Goal: Task Accomplishment & Management: Complete application form

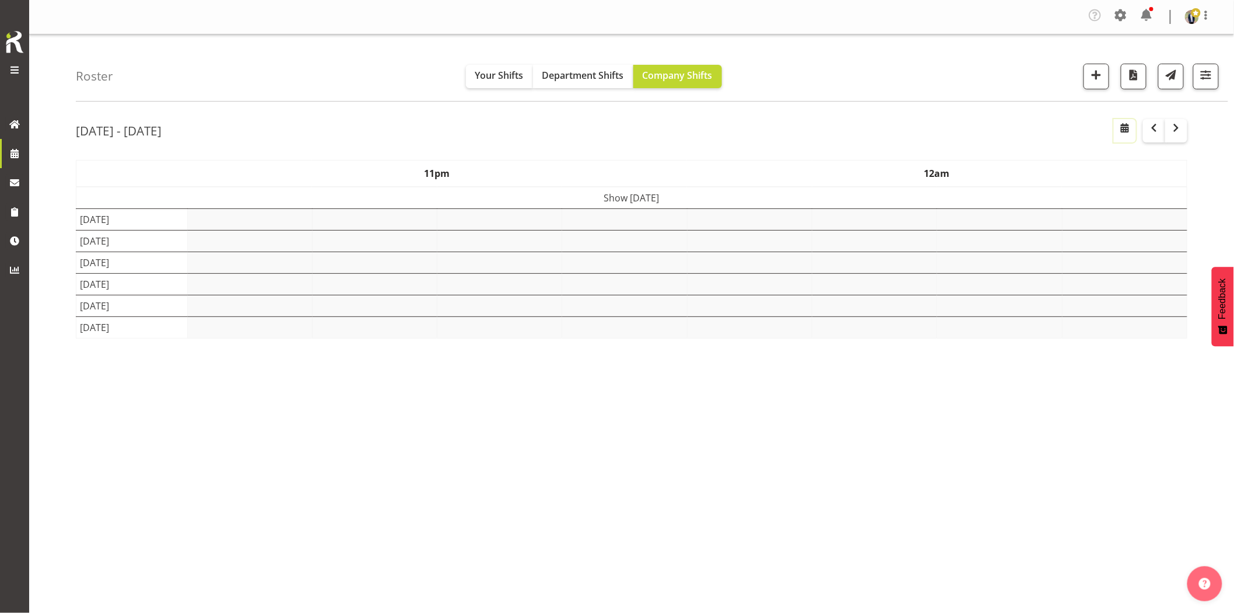
click at [1127, 135] on span "button" at bounding box center [1125, 128] width 14 height 14
select select "8"
select select "2025"
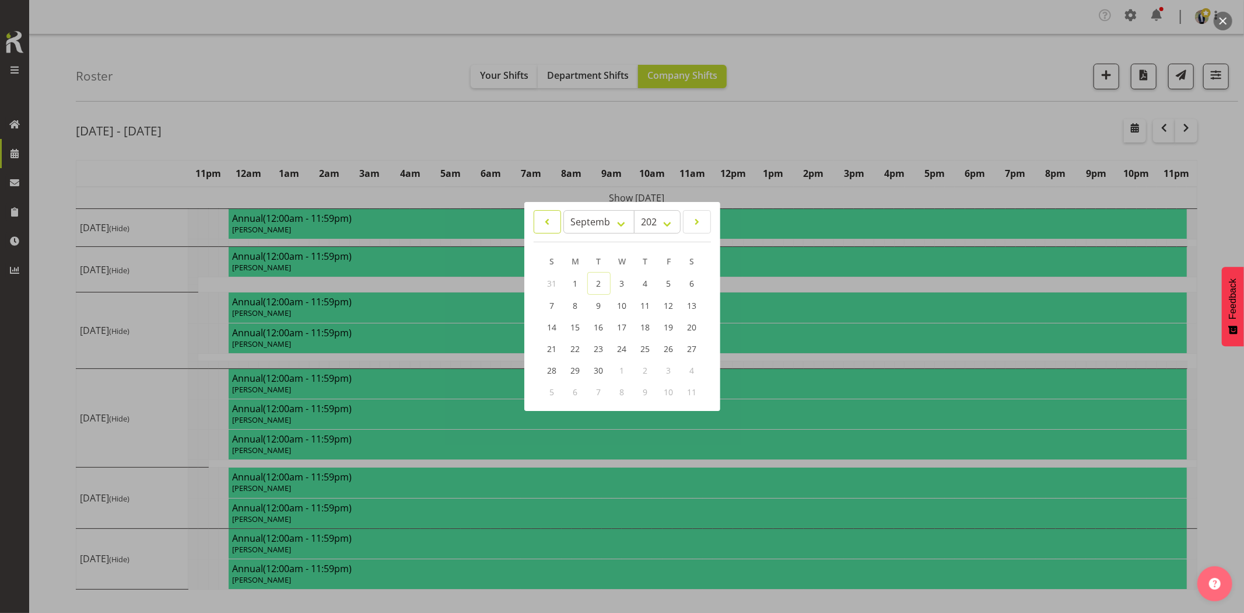
click at [546, 228] on span at bounding box center [547, 222] width 12 height 14
select select "7"
click at [575, 324] on span "11" at bounding box center [575, 325] width 9 height 11
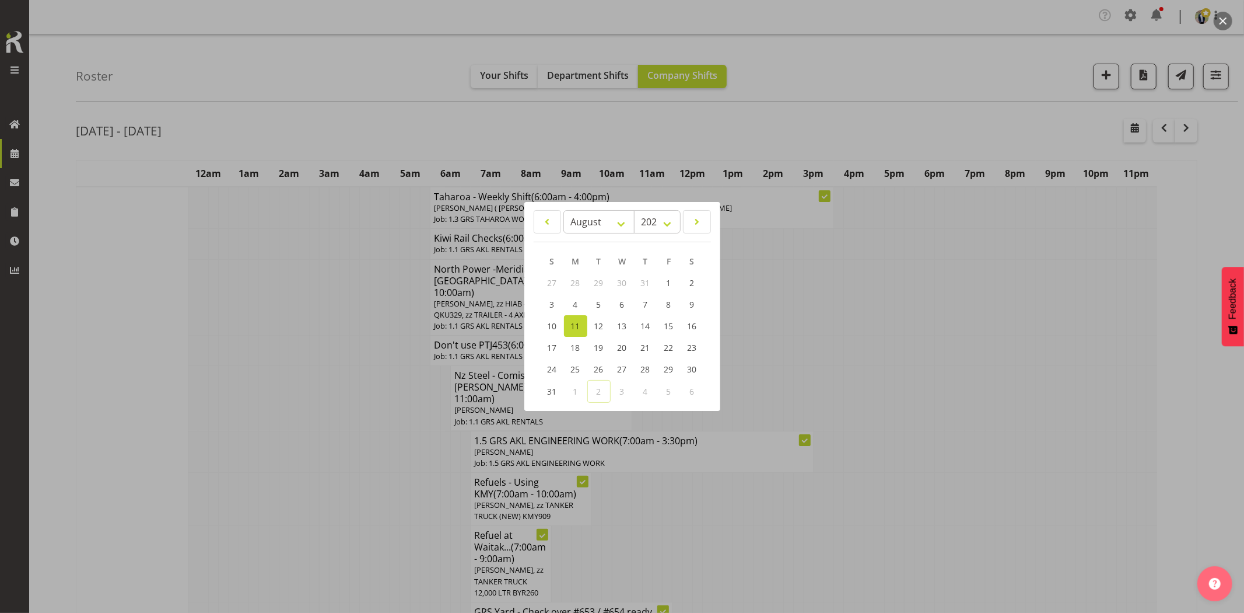
click at [313, 369] on div at bounding box center [622, 306] width 1244 height 613
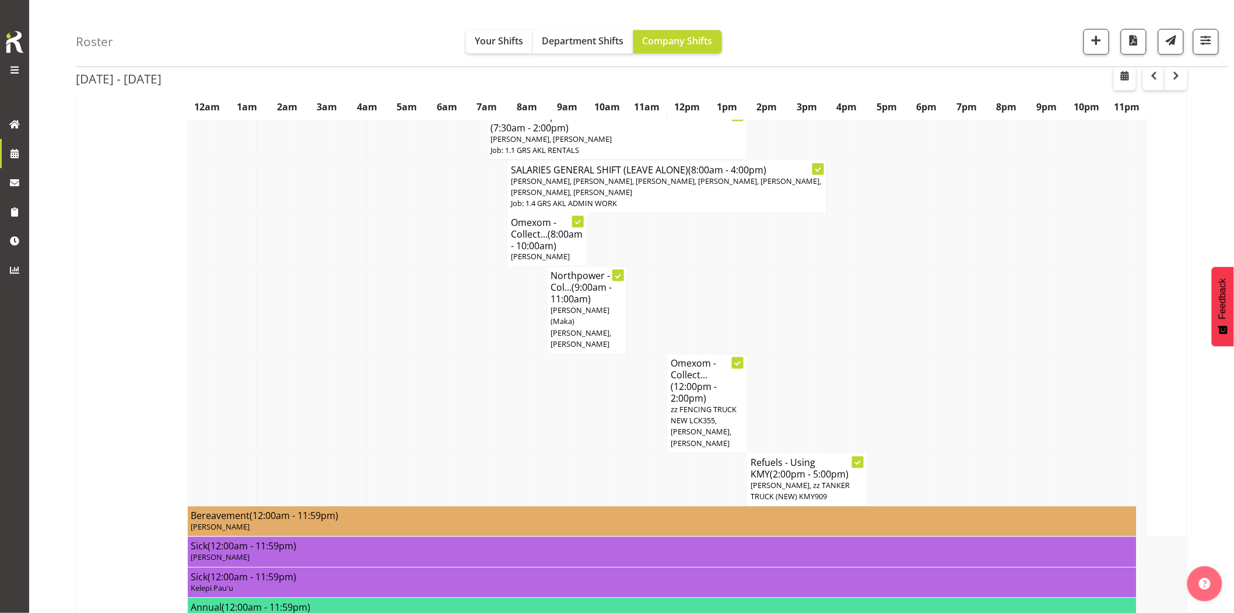
scroll to position [648, 0]
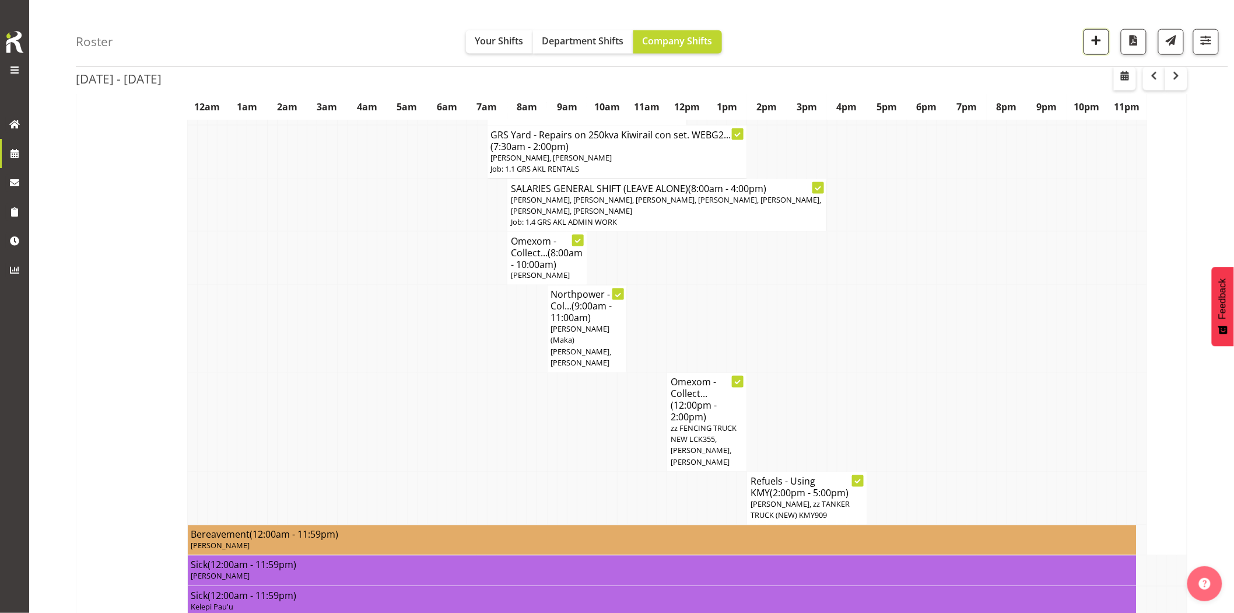
click at [1094, 43] on span "button" at bounding box center [1096, 40] width 15 height 15
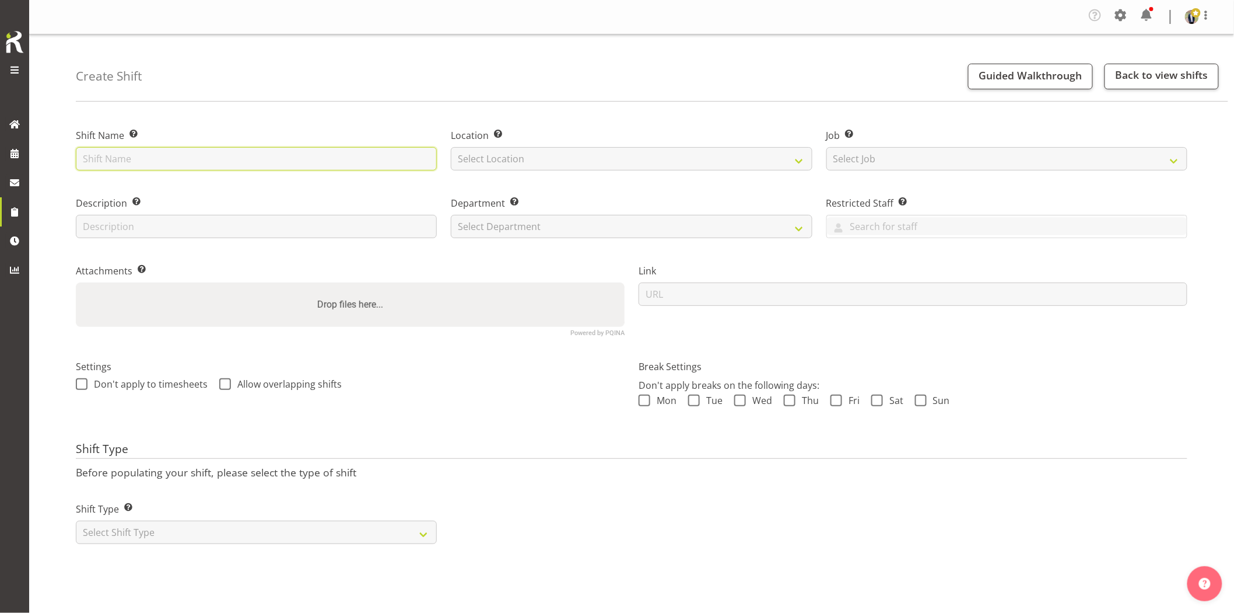
click at [270, 163] on input "text" at bounding box center [256, 158] width 361 height 23
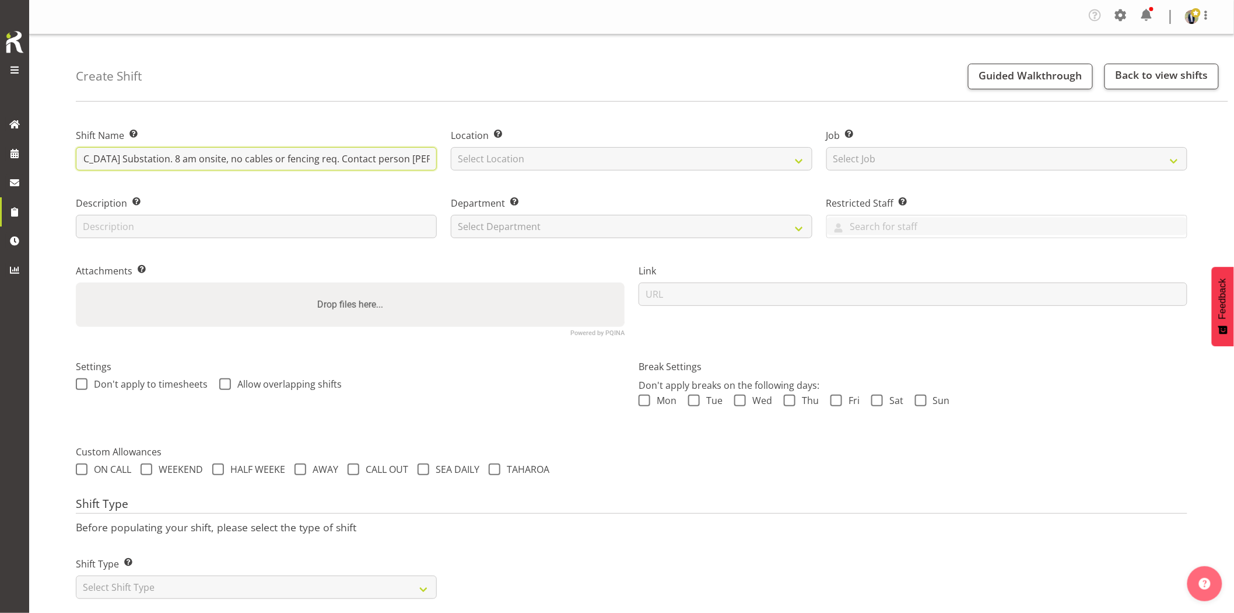
scroll to position [0, 222]
type input "Omexom - Deliver a 200kVA trailer to Ellerslie Substation. 8 am onsite, no cabl…"
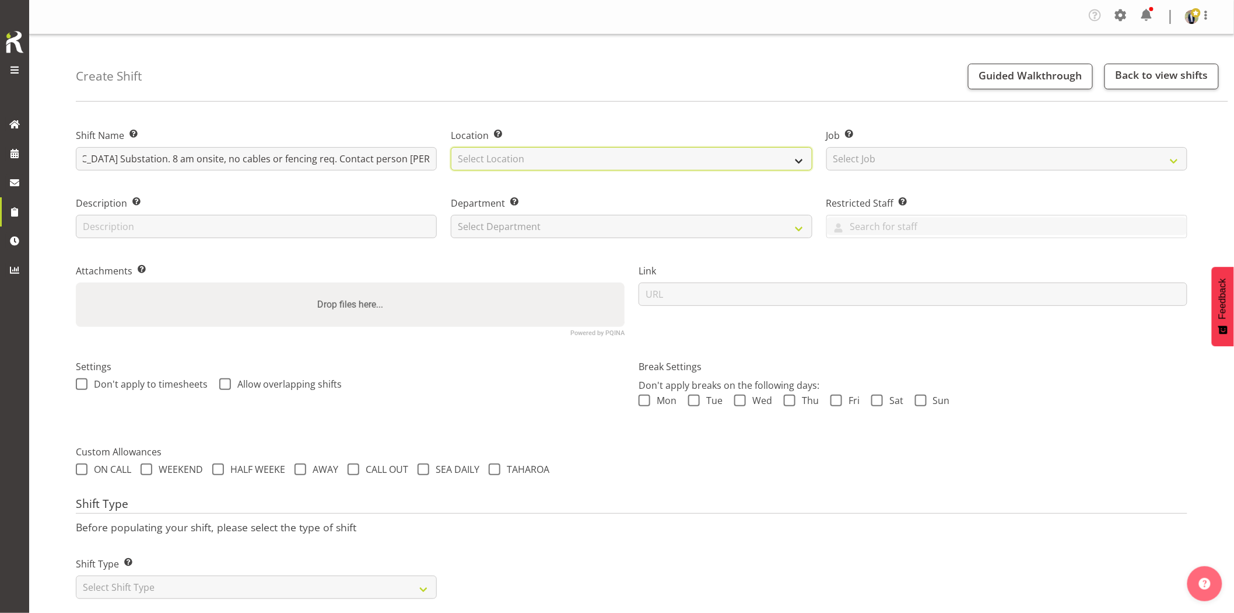
drag, startPoint x: 498, startPoint y: 154, endPoint x: 506, endPoint y: 163, distance: 12.0
click at [498, 154] on select "Select Location [GEOGRAPHIC_DATA] [GEOGRAPHIC_DATA] GRS [GEOGRAPHIC_DATA] [GEOG…" at bounding box center [631, 158] width 361 height 23
select select "28"
click at [451, 147] on select "Select Location [GEOGRAPHIC_DATA] [GEOGRAPHIC_DATA] GRS [GEOGRAPHIC_DATA] [GEOG…" at bounding box center [631, 158] width 361 height 23
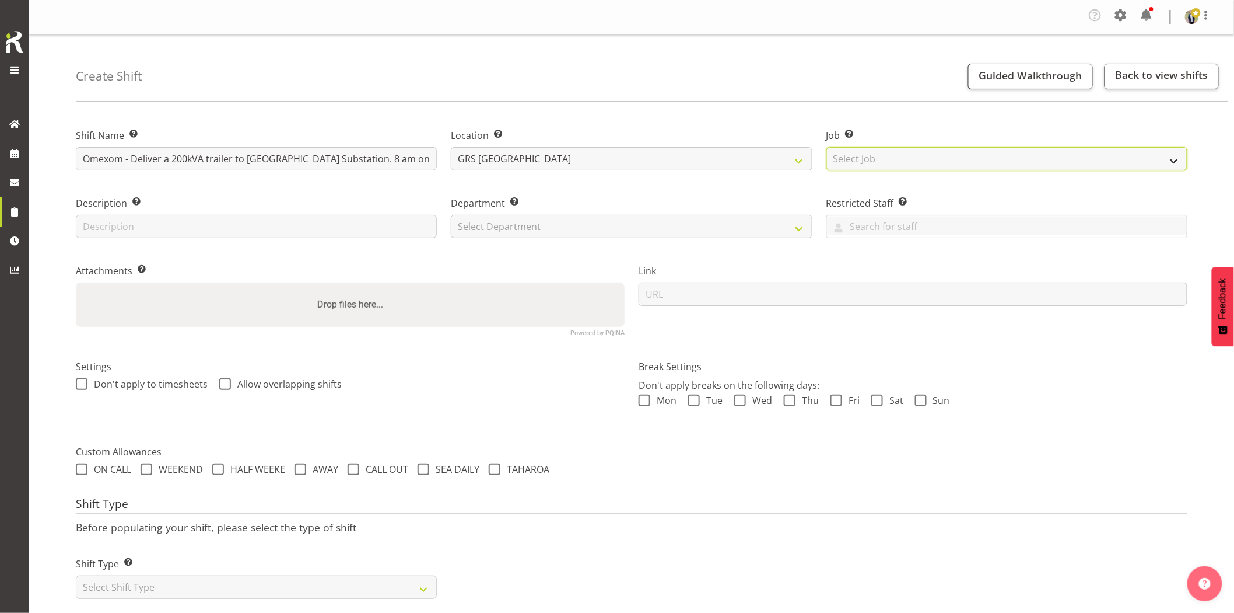
click at [949, 163] on select "Select Job Create new job 1.1 GRS AKL RENTALS 1.1 GRS AKL RENTALS AC 1.1 GRS AK…" at bounding box center [1007, 158] width 361 height 23
select select "7504"
click at [827, 147] on select "Select Job Create new job 1.1 GRS AKL RENTALS 1.1 GRS AKL RENTALS AC 1.1 GRS AK…" at bounding box center [1007, 158] width 361 height 23
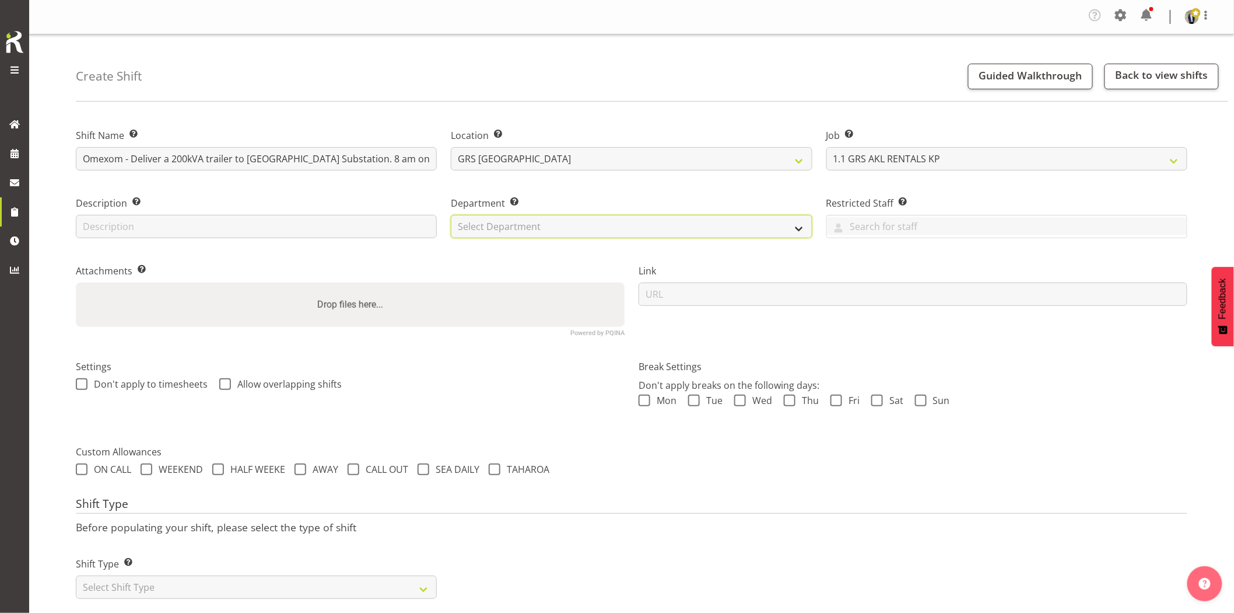
drag, startPoint x: 585, startPoint y: 232, endPoint x: 571, endPoint y: 237, distance: 15.7
click at [585, 232] on select "Select Department GRS HIRE AKL GRS HIRE AKL GRS HIRE TGA GRS HIRE HST GRS SALES…" at bounding box center [631, 226] width 361 height 23
select select "20"
click at [451, 215] on select "Select Department GRS HIRE AKL GRS HIRE AKL GRS HIRE TGA GRS HIRE HST GRS SALES…" at bounding box center [631, 226] width 361 height 23
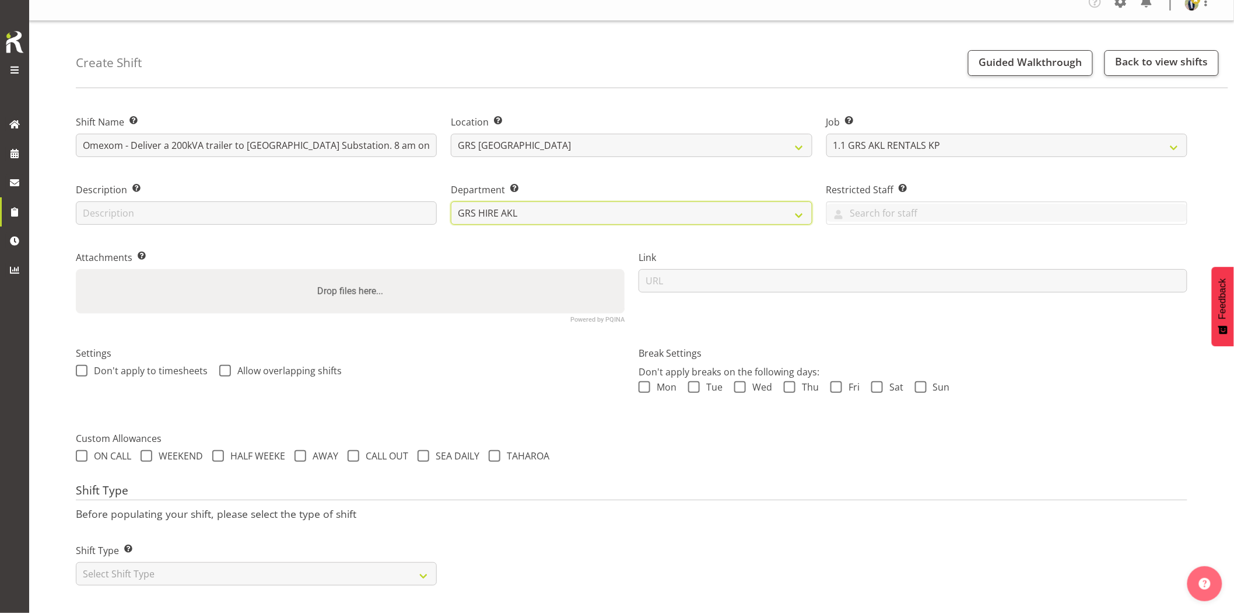
scroll to position [23, 0]
click at [208, 562] on select "Select Shift Type One Off Shift Recurring Shift Rotating Shift" at bounding box center [256, 573] width 361 height 23
select select "one_off"
click at [76, 562] on select "Select Shift Type One Off Shift Recurring Shift Rotating Shift" at bounding box center [256, 573] width 361 height 23
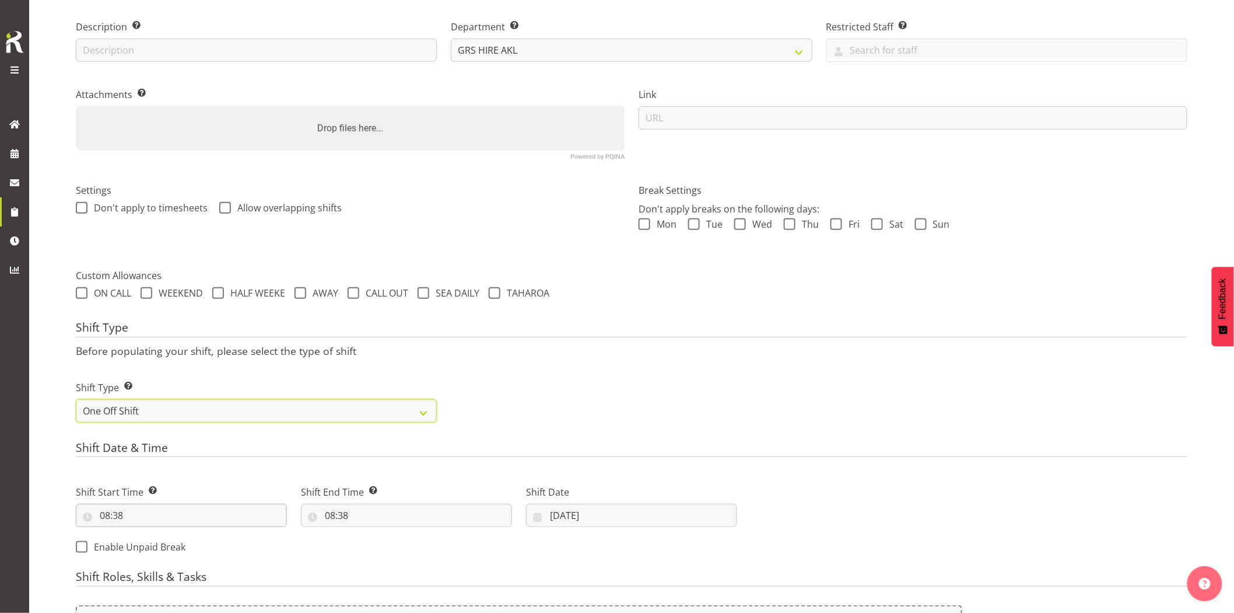
scroll to position [218, 0]
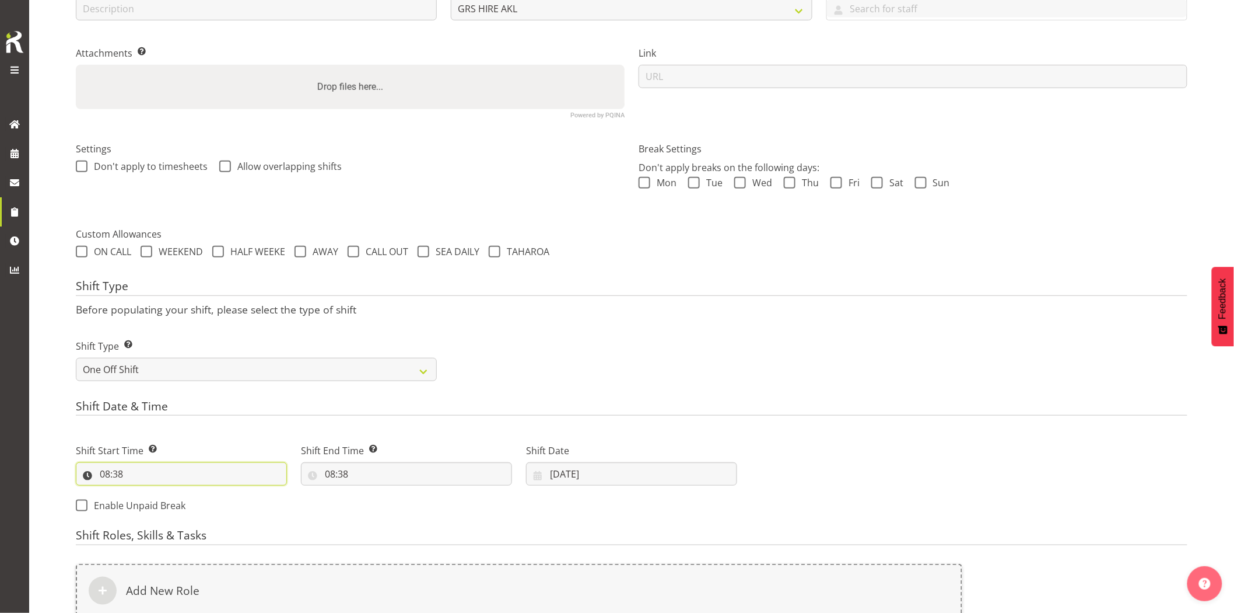
click at [166, 465] on input "08:38" at bounding box center [181, 473] width 211 height 23
click at [150, 508] on select "00 01 02 03 04 05 06 07 08 09 10 11 12 13 14 15 16 17 18 19 20 21 22 23" at bounding box center [155, 503] width 26 height 23
select select "7"
click at [142, 492] on select "00 01 02 03 04 05 06 07 08 09 10 11 12 13 14 15 16 17 18 19 20 21 22 23" at bounding box center [155, 503] width 26 height 23
type input "07:38"
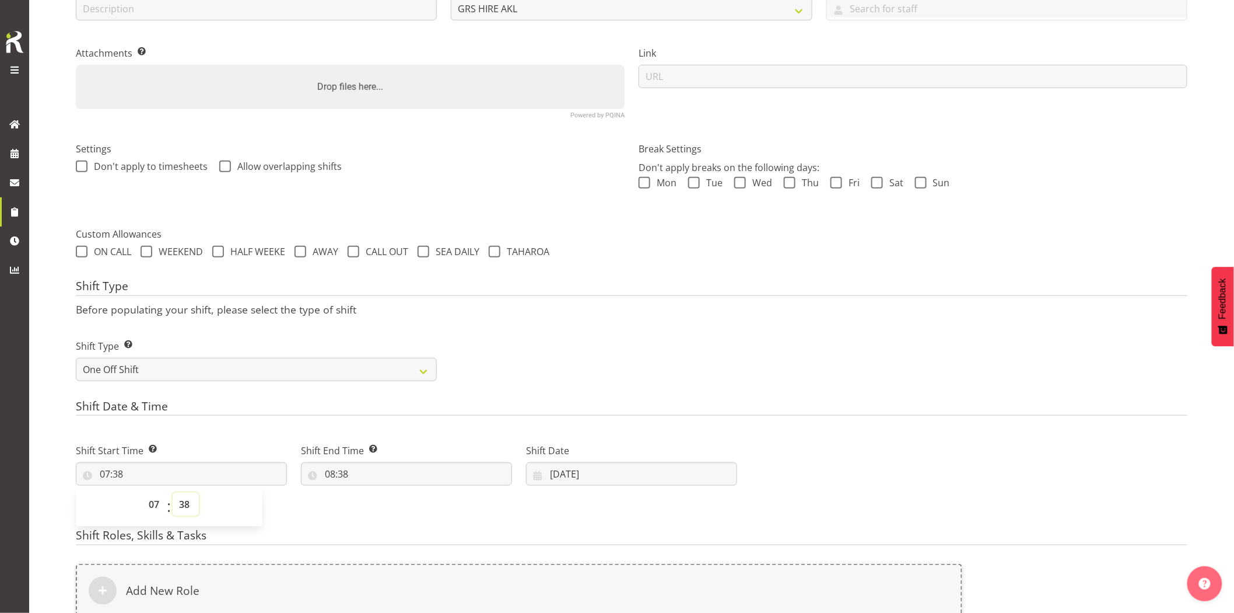
drag, startPoint x: 184, startPoint y: 502, endPoint x: 169, endPoint y: 184, distance: 318.3
click at [184, 499] on select "00 01 02 03 04 05 06 07 08 09 10 11 12 13 14 15 16 17 18 19 20 21 22 23 24 25 2…" at bounding box center [186, 503] width 26 height 23
select select "0"
click at [173, 492] on select "00 01 02 03 04 05 06 07 08 09 10 11 12 13 14 15 16 17 18 19 20 21 22 23 24 25 2…" at bounding box center [186, 503] width 26 height 23
type input "07:00"
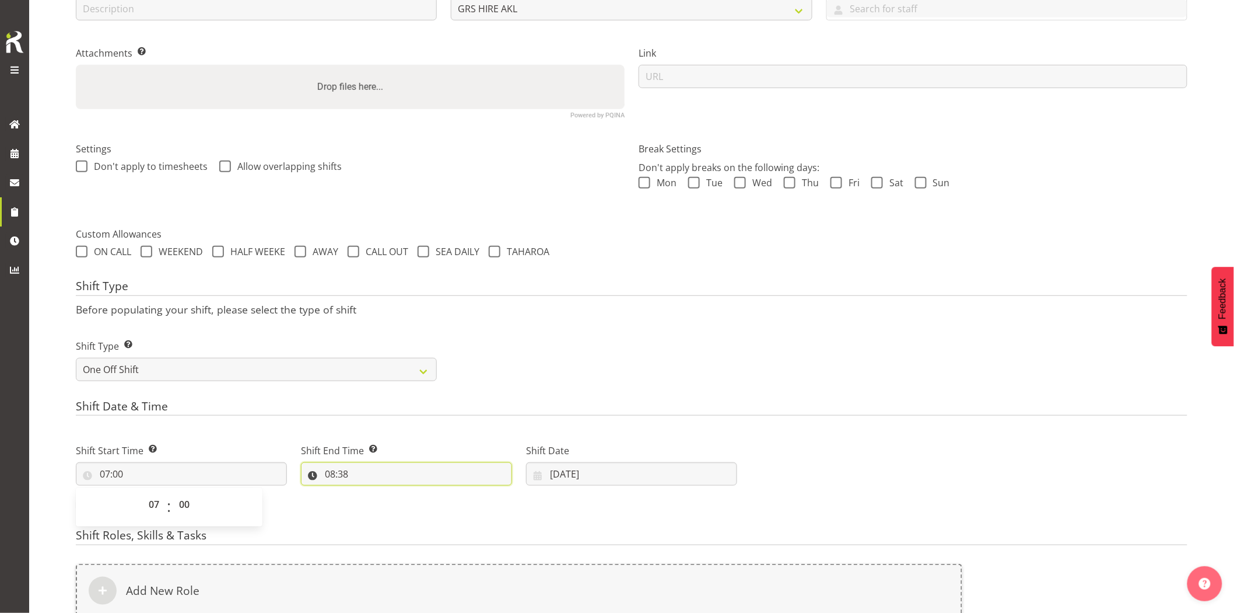
click at [415, 474] on input "08:38" at bounding box center [406, 473] width 211 height 23
drag, startPoint x: 378, startPoint y: 503, endPoint x: 380, endPoint y: 497, distance: 6.8
click at [378, 503] on select "00 01 02 03 04 05 06 07 08 09 10 11 12 13 14 15 16 17 18 19 20 21 22 23" at bounding box center [381, 503] width 26 height 23
select select "9"
click at [368, 492] on select "00 01 02 03 04 05 06 07 08 09 10 11 12 13 14 15 16 17 18 19 20 21 22 23" at bounding box center [381, 503] width 26 height 23
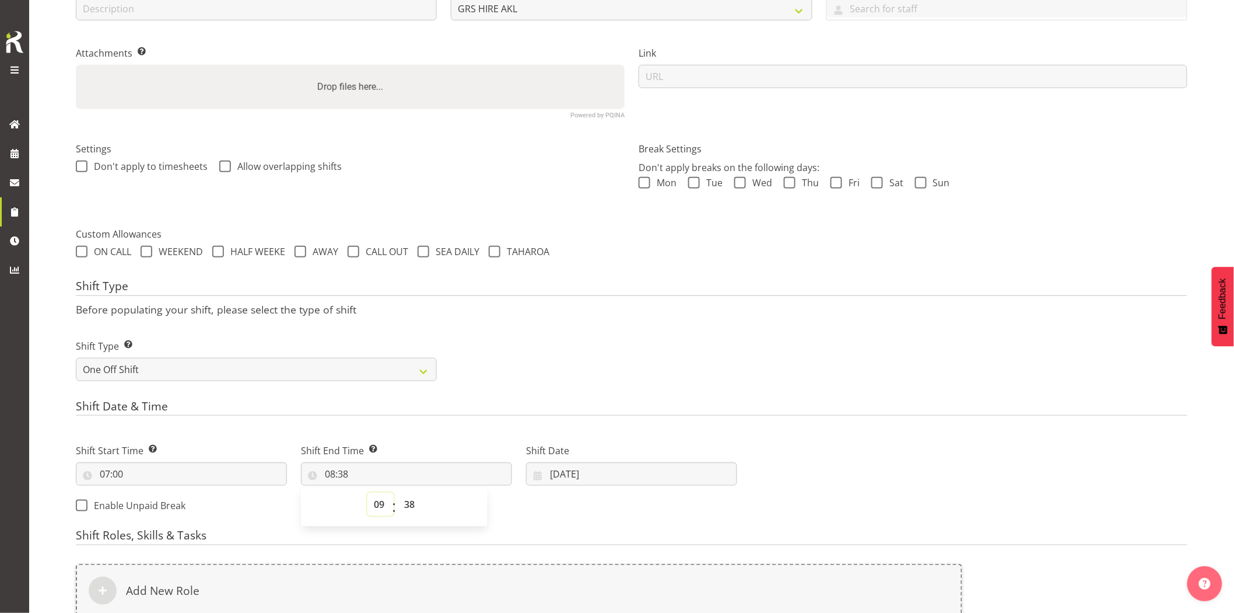
type input "09:38"
click at [408, 494] on select "00 01 02 03 04 05 06 07 08 09 10 11 12 13 14 15 16 17 18 19 20 21 22 23 24 25 2…" at bounding box center [411, 503] width 26 height 23
select select "0"
click at [398, 492] on select "00 01 02 03 04 05 06 07 08 09 10 11 12 13 14 15 16 17 18 19 20 21 22 23 24 25 2…" at bounding box center [411, 503] width 26 height 23
type input "09:00"
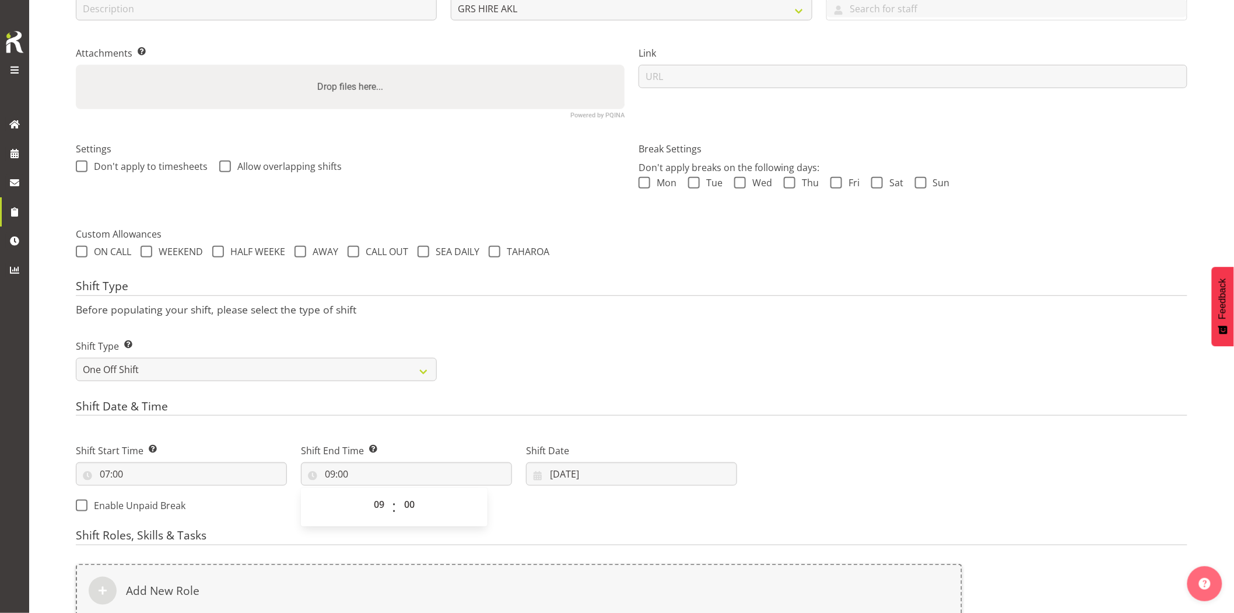
drag, startPoint x: 587, startPoint y: 281, endPoint x: 621, endPoint y: 417, distance: 140.1
click at [590, 286] on h4 "Shift Type" at bounding box center [632, 287] width 1112 height 16
click at [613, 470] on input "02/09/2025" at bounding box center [631, 473] width 211 height 23
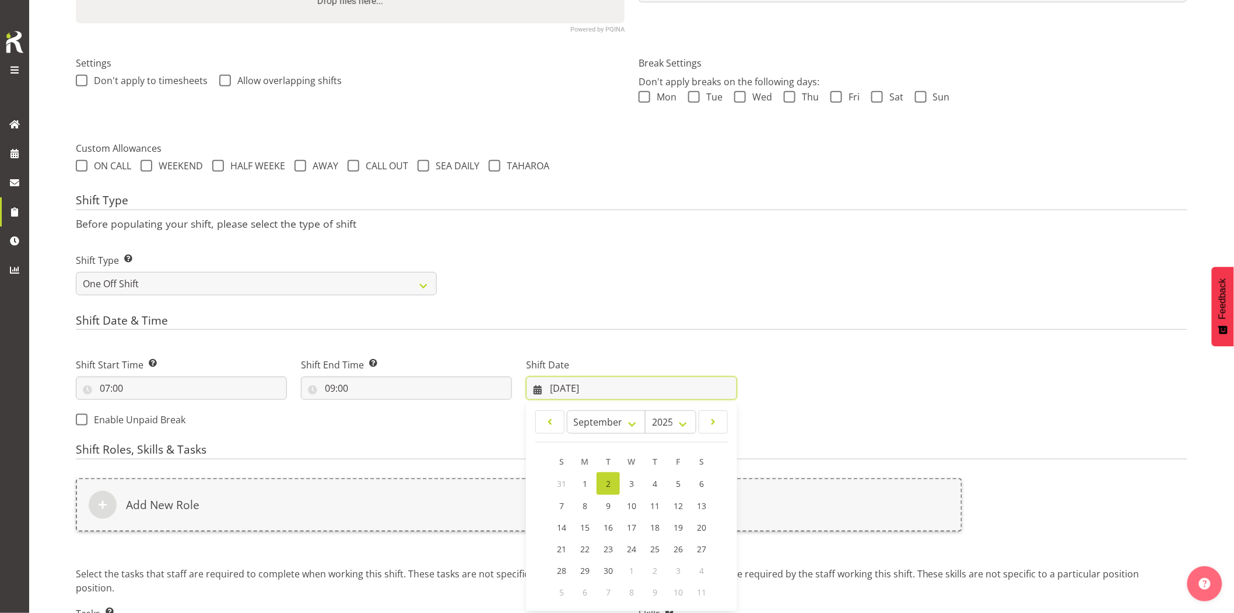
scroll to position [397, 0]
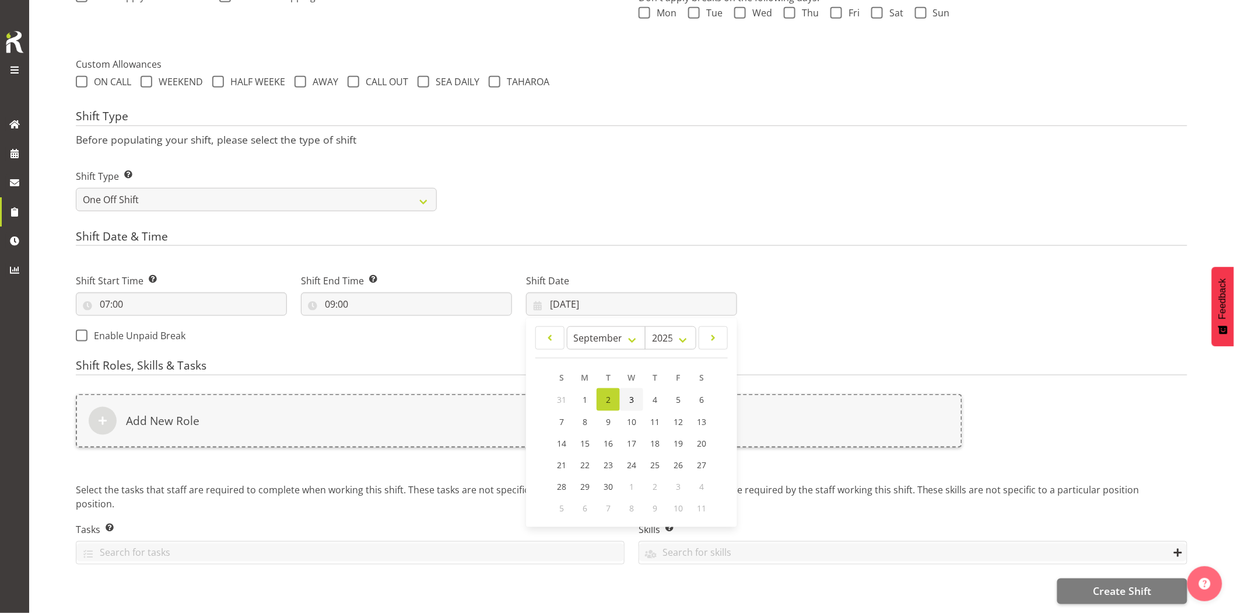
click at [630, 394] on span "3" at bounding box center [631, 399] width 5 height 11
type input "03/09/2025"
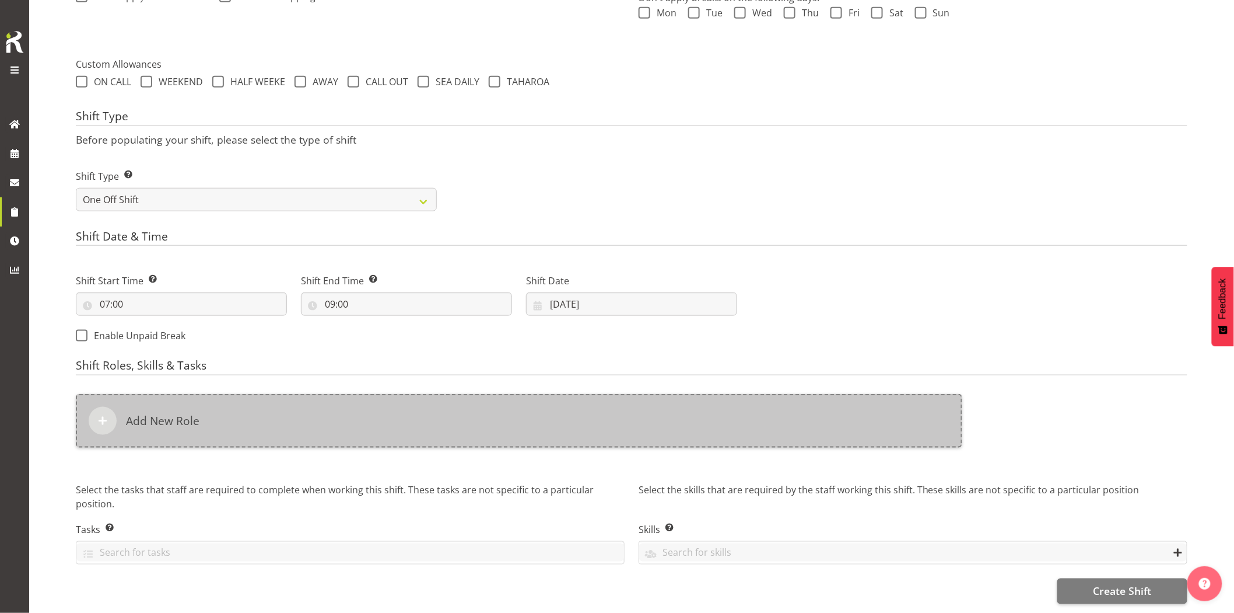
click at [611, 408] on div "Add New Role" at bounding box center [519, 421] width 887 height 54
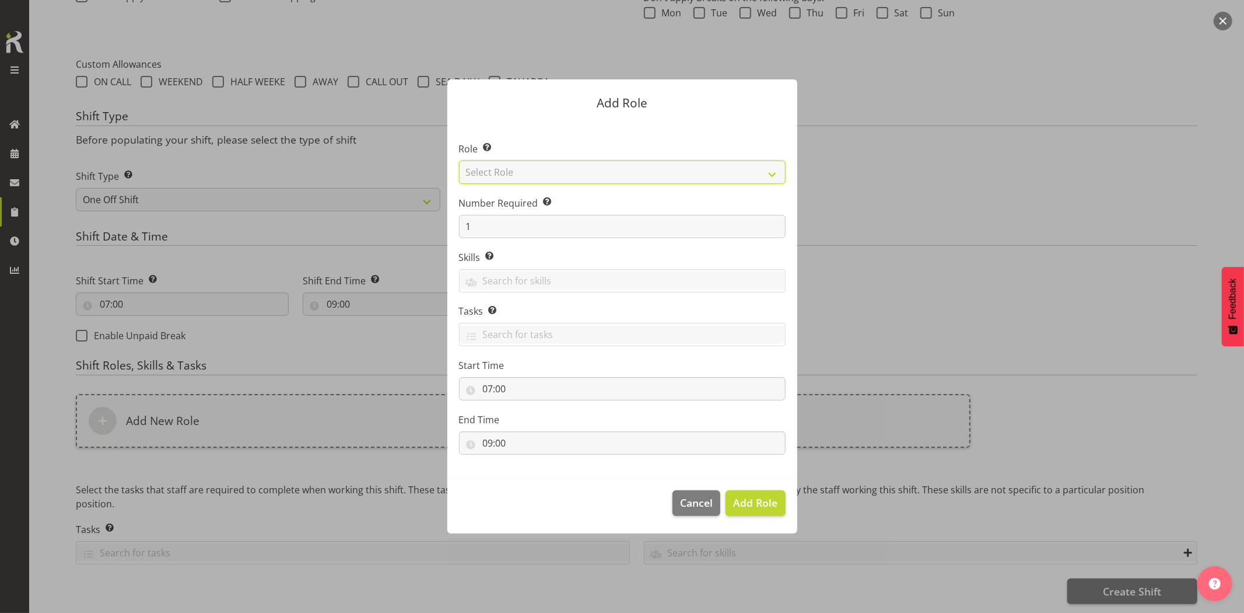
drag, startPoint x: 503, startPoint y: 173, endPoint x: 512, endPoint y: 183, distance: 12.8
click at [503, 173] on select "Select Role Account Manager Electrician Engineering GM HSEQ manager MECH Mechan…" at bounding box center [622, 171] width 327 height 23
select select "20"
click at [459, 160] on select "Select Role Account Manager Electrician Engineering GM HSEQ manager MECH Mechan…" at bounding box center [622, 171] width 327 height 23
click at [751, 509] on span "Add Role" at bounding box center [755, 502] width 44 height 14
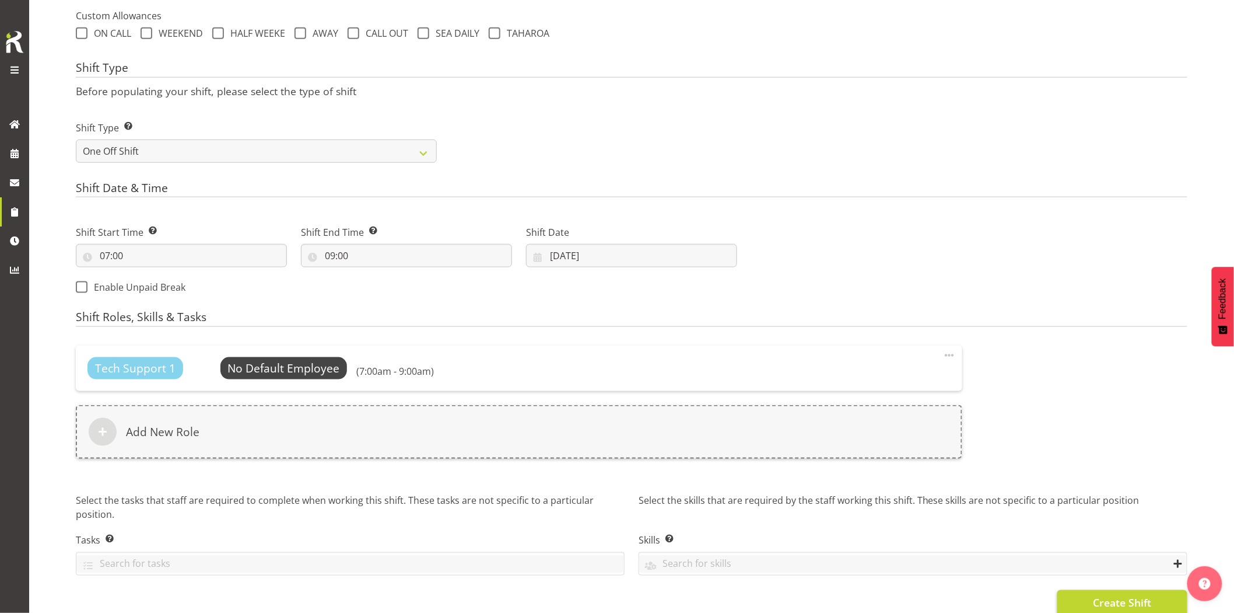
scroll to position [457, 0]
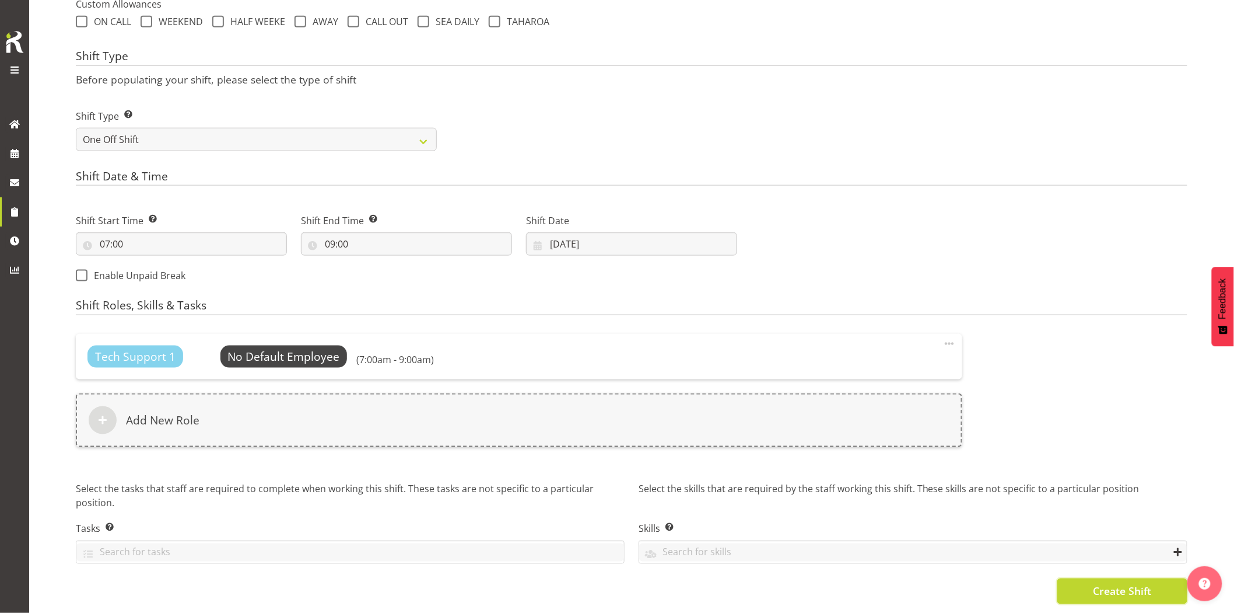
drag, startPoint x: 1147, startPoint y: 580, endPoint x: 1114, endPoint y: 599, distance: 37.3
click at [1147, 583] on span "Create Shift" at bounding box center [1122, 590] width 58 height 15
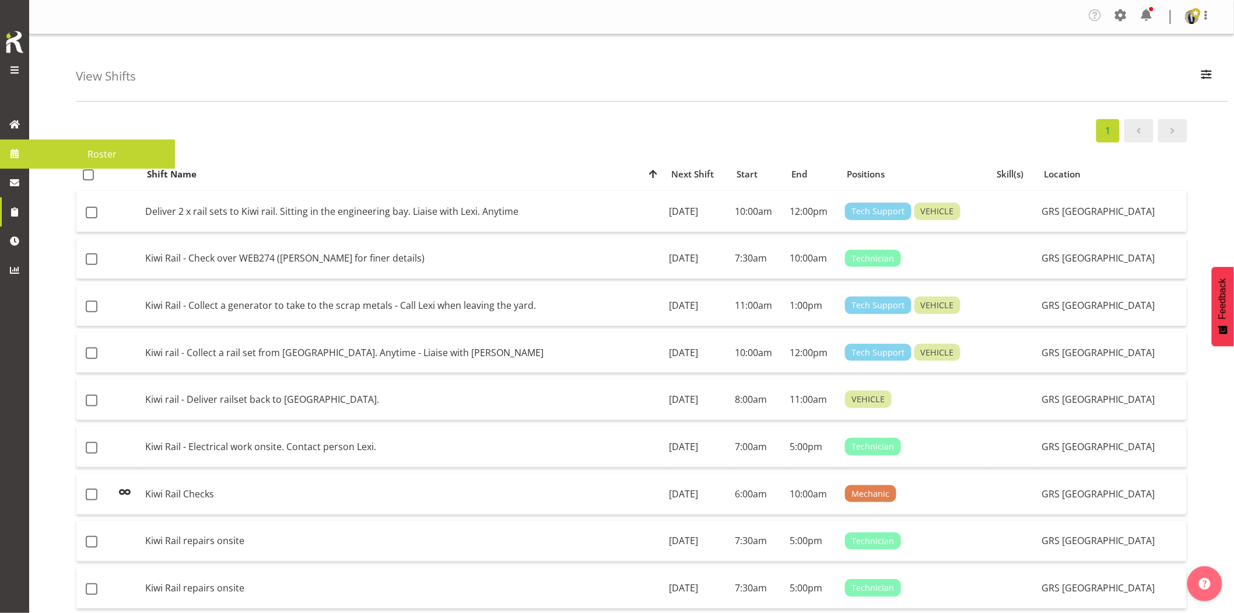
click at [18, 149] on span at bounding box center [15, 154] width 18 height 18
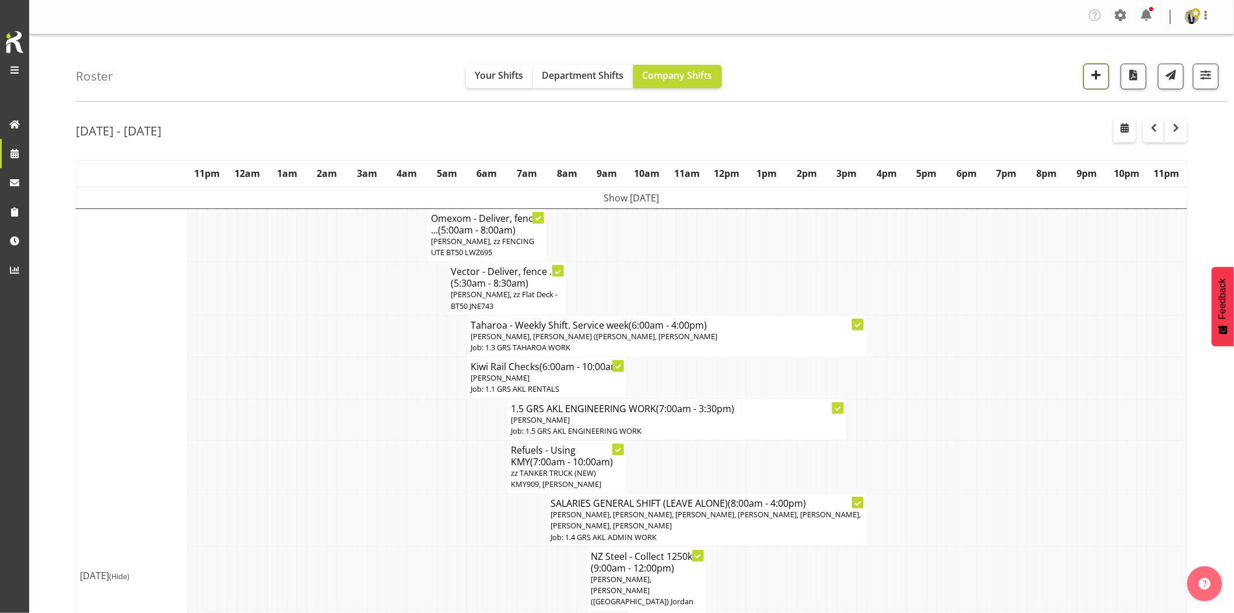
click at [1096, 77] on span "button" at bounding box center [1096, 74] width 15 height 15
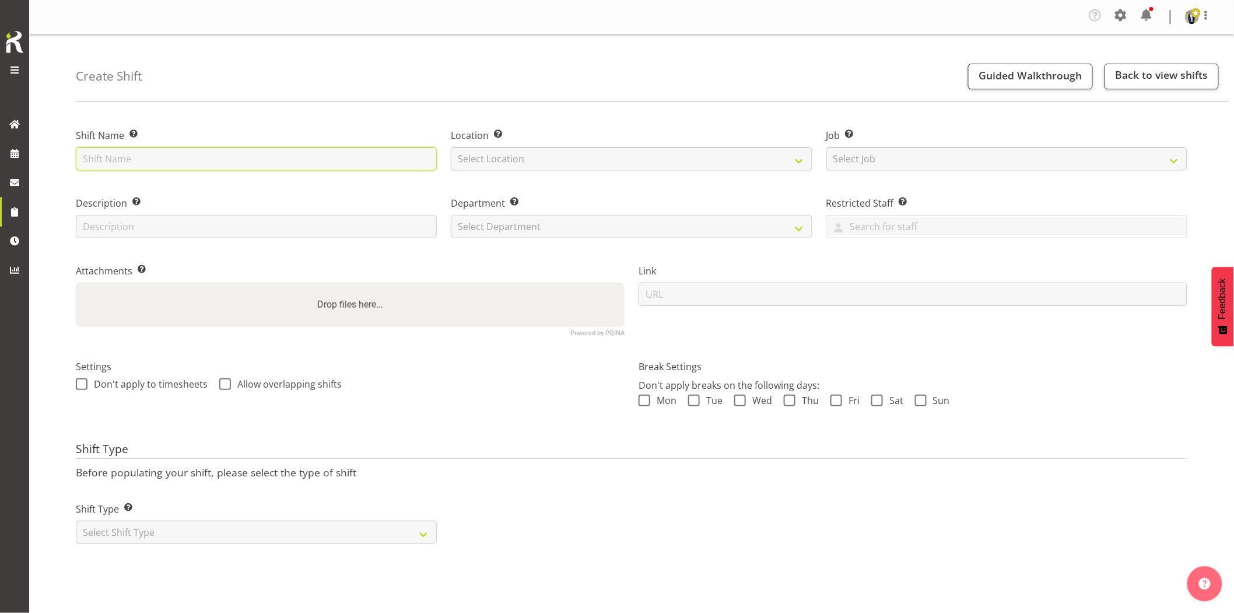
click at [313, 154] on input "text" at bounding box center [256, 158] width 361 height 23
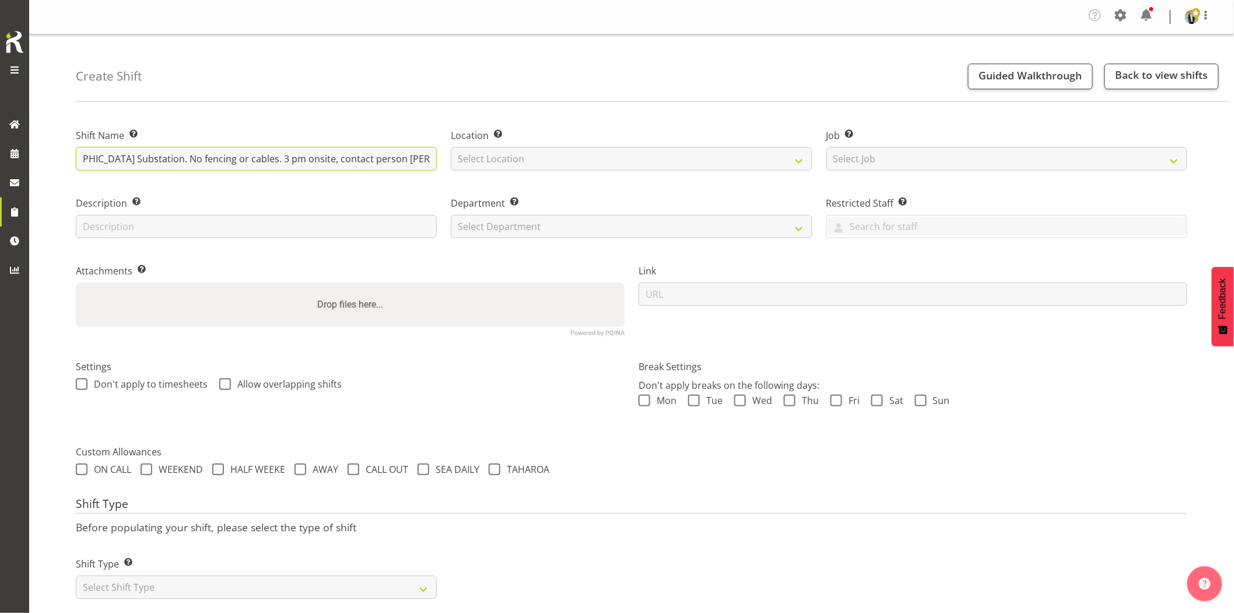
scroll to position [0, 228]
type input "Omexom - Collect the 200kVA trailer from [GEOGRAPHIC_DATA] Substation. No fenci…"
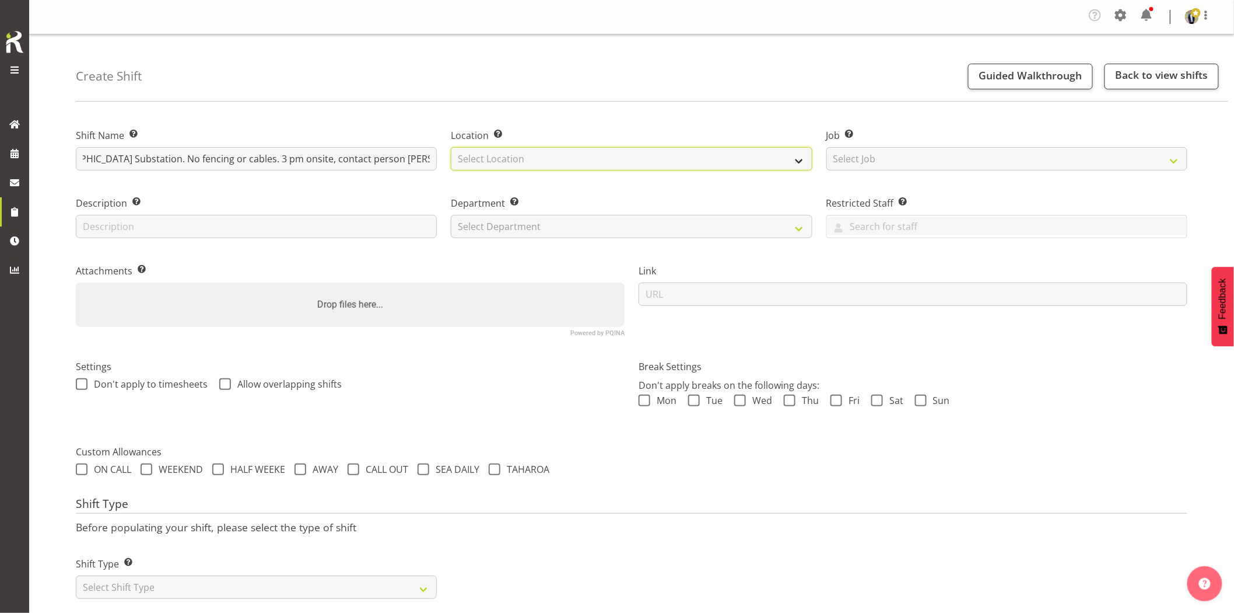
click at [523, 165] on select "Select Location [GEOGRAPHIC_DATA] [GEOGRAPHIC_DATA] GRS [GEOGRAPHIC_DATA] [GEOG…" at bounding box center [631, 158] width 361 height 23
select select "28"
click at [451, 147] on select "Select Location [GEOGRAPHIC_DATA] [GEOGRAPHIC_DATA] GRS [GEOGRAPHIC_DATA] [GEOG…" at bounding box center [631, 158] width 361 height 23
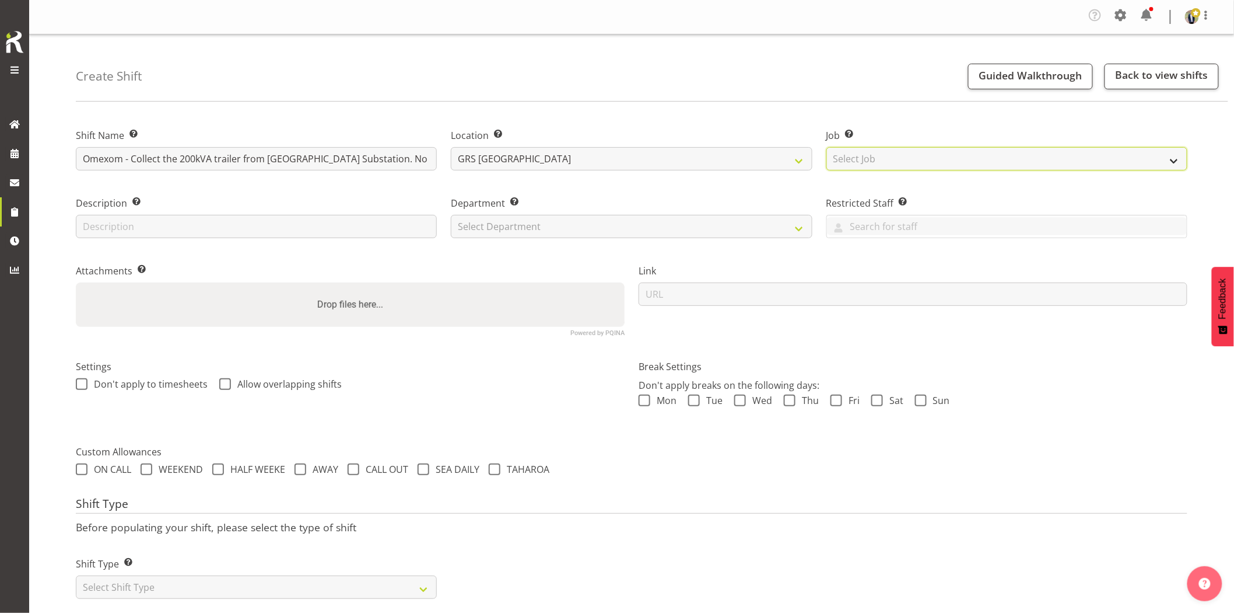
drag, startPoint x: 897, startPoint y: 155, endPoint x: 916, endPoint y: 167, distance: 23.1
click at [897, 155] on select "Select Job Create new job 1.1 GRS AKL RENTALS 1.1 GRS AKL RENTALS AC 1.1 GRS AK…" at bounding box center [1007, 158] width 361 height 23
select select "7504"
click at [827, 147] on select "Select Job Create new job 1.1 GRS AKL RENTALS 1.1 GRS AKL RENTALS AC 1.1 GRS AK…" at bounding box center [1007, 158] width 361 height 23
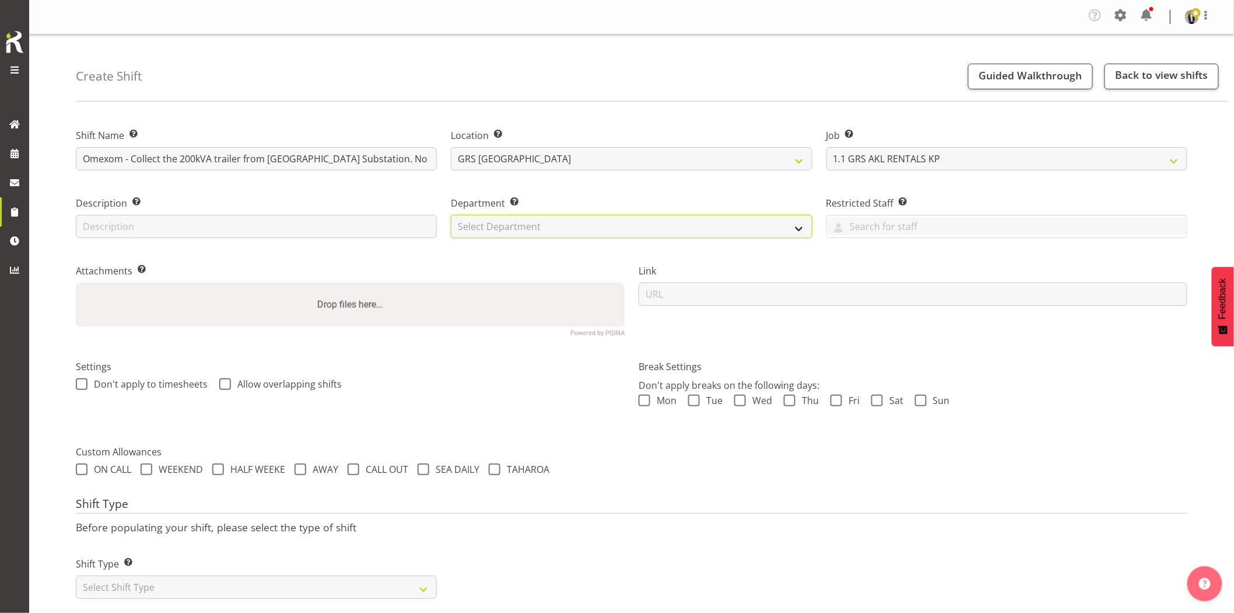
drag, startPoint x: 487, startPoint y: 230, endPoint x: 496, endPoint y: 237, distance: 11.7
click at [488, 230] on select "Select Department GRS HIRE AKL GRS HIRE AKL GRS HIRE TGA GRS HIRE HST GRS SALES…" at bounding box center [631, 226] width 361 height 23
select select "20"
click at [451, 215] on select "Select Department GRS HIRE AKL GRS HIRE AKL GRS HIRE TGA GRS HIRE HST GRS SALES…" at bounding box center [631, 226] width 361 height 23
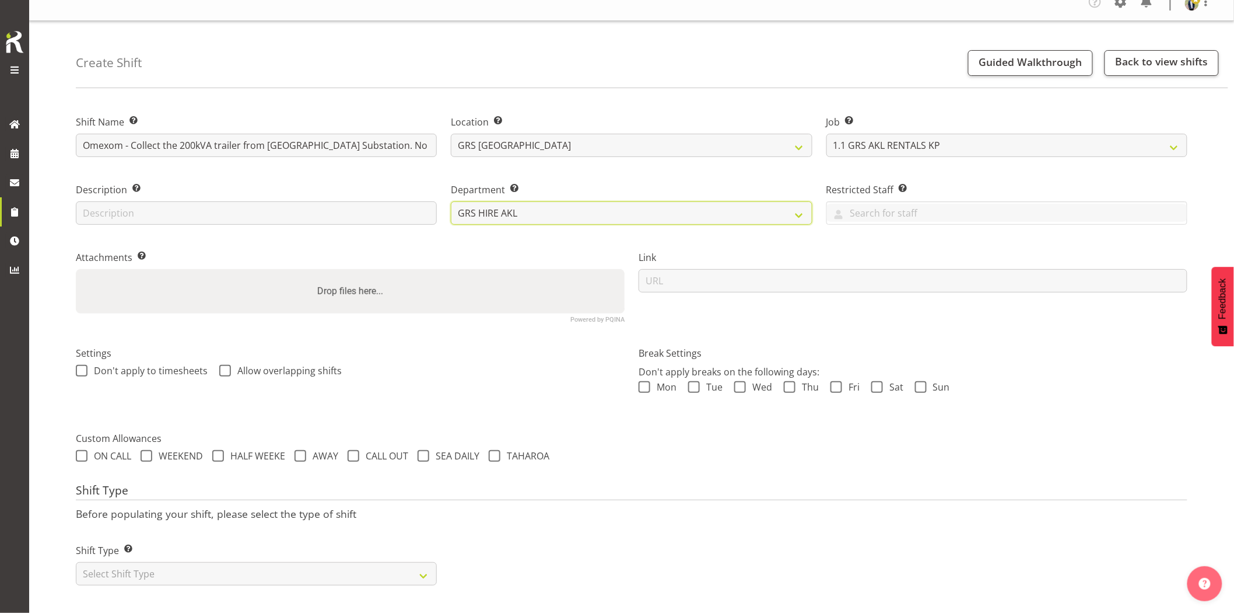
scroll to position [23, 0]
click at [271, 565] on select "Select Shift Type One Off Shift Recurring Shift Rotating Shift" at bounding box center [256, 573] width 361 height 23
select select "one_off"
click at [76, 562] on select "Select Shift Type One Off Shift Recurring Shift Rotating Shift" at bounding box center [256, 573] width 361 height 23
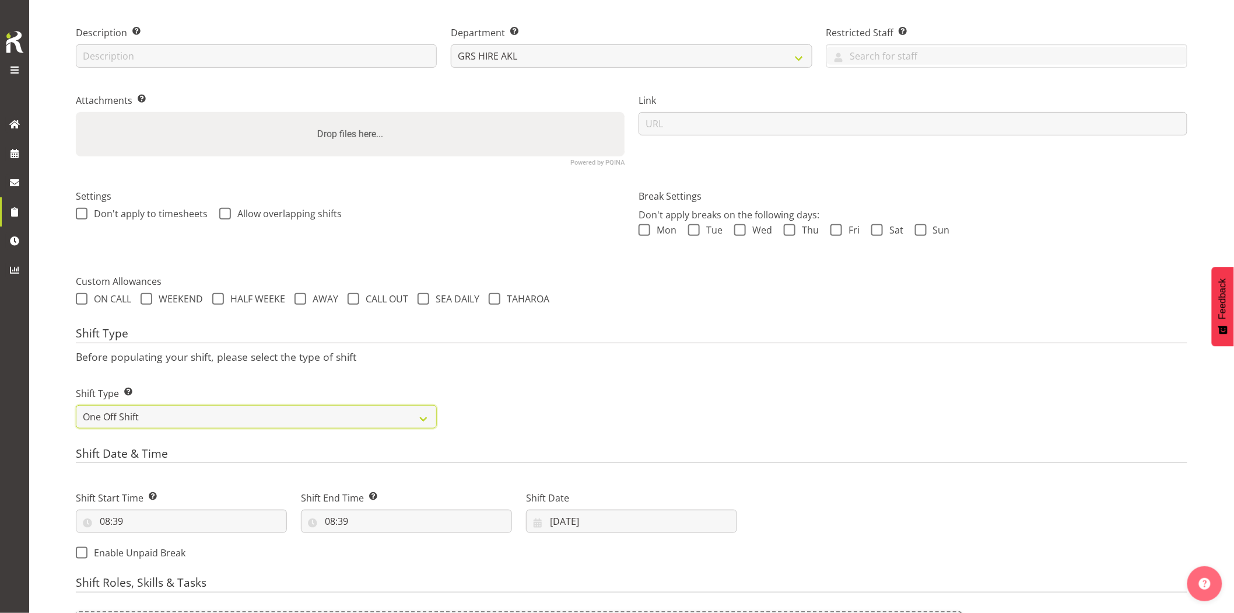
scroll to position [218, 0]
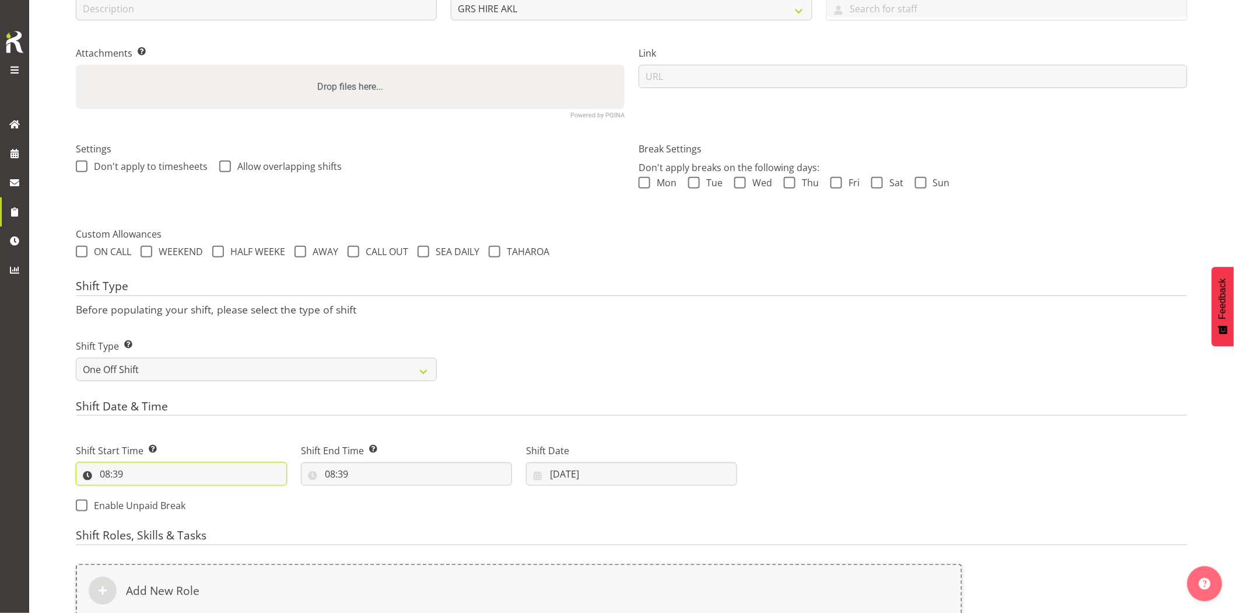
click at [170, 470] on input "08:39" at bounding box center [181, 473] width 211 height 23
click at [158, 501] on select "00 01 02 03 04 05 06 07 08 09 10 11 12 13 14 15 16 17 18 19 20 21 22 23" at bounding box center [155, 503] width 26 height 23
select select "14"
click at [142, 492] on select "00 01 02 03 04 05 06 07 08 09 10 11 12 13 14 15 16 17 18 19 20 21 22 23" at bounding box center [155, 503] width 26 height 23
type input "14:39"
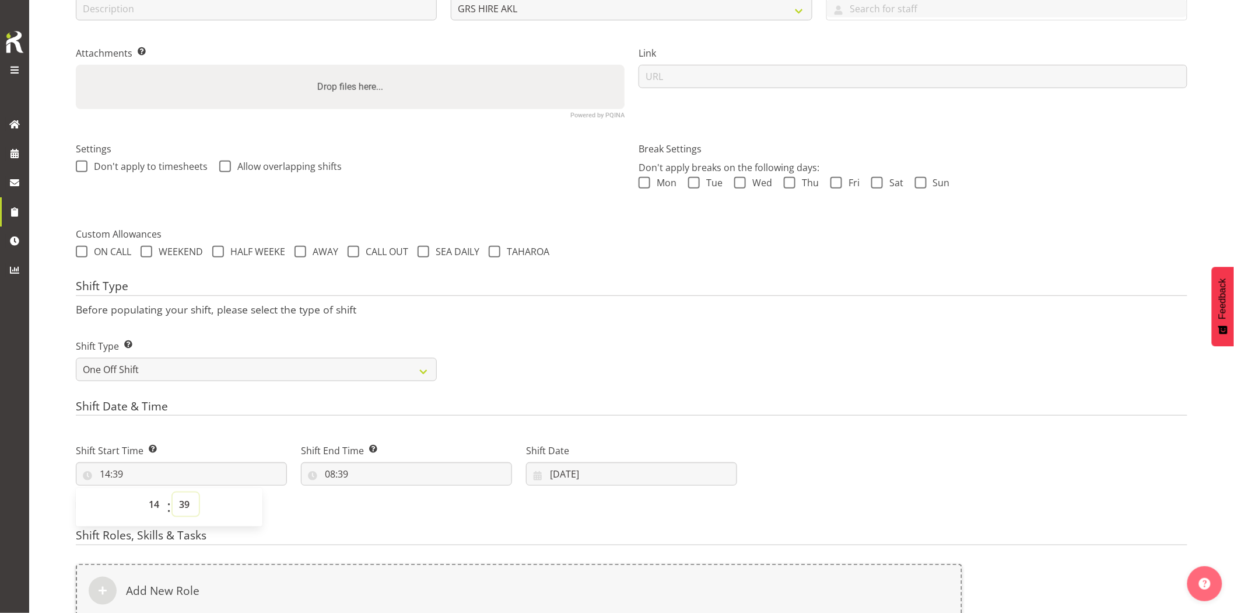
drag, startPoint x: 181, startPoint y: 503, endPoint x: 180, endPoint y: 492, distance: 10.6
click at [181, 503] on select "00 01 02 03 04 05 06 07 08 09 10 11 12 13 14 15 16 17 18 19 20 21 22 23 24 25 2…" at bounding box center [186, 503] width 26 height 23
select select "30"
click at [173, 492] on select "00 01 02 03 04 05 06 07 08 09 10 11 12 13 14 15 16 17 18 19 20 21 22 23 24 25 2…" at bounding box center [186, 503] width 26 height 23
type input "14:30"
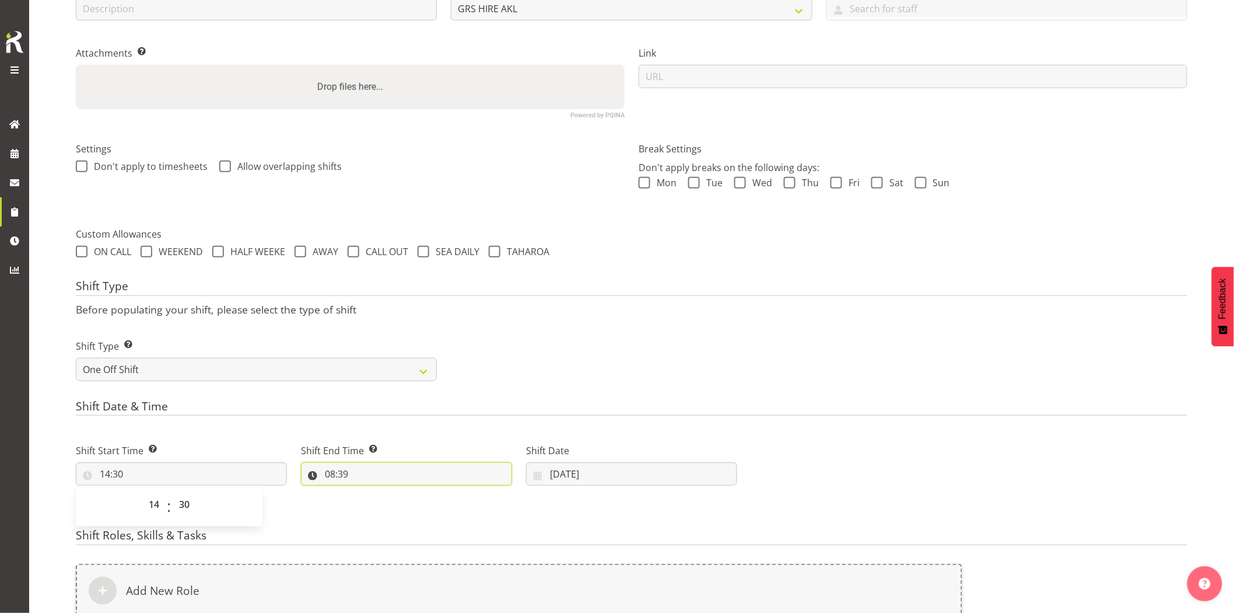
click at [380, 474] on input "08:39" at bounding box center [406, 473] width 211 height 23
click at [380, 504] on select "00 01 02 03 04 05 06 07 08 09 10 11 12 13 14 15 16 17 18 19 20 21 22 23" at bounding box center [381, 503] width 26 height 23
select select "16"
click at [368, 492] on select "00 01 02 03 04 05 06 07 08 09 10 11 12 13 14 15 16 17 18 19 20 21 22 23" at bounding box center [381, 503] width 26 height 23
type input "16:39"
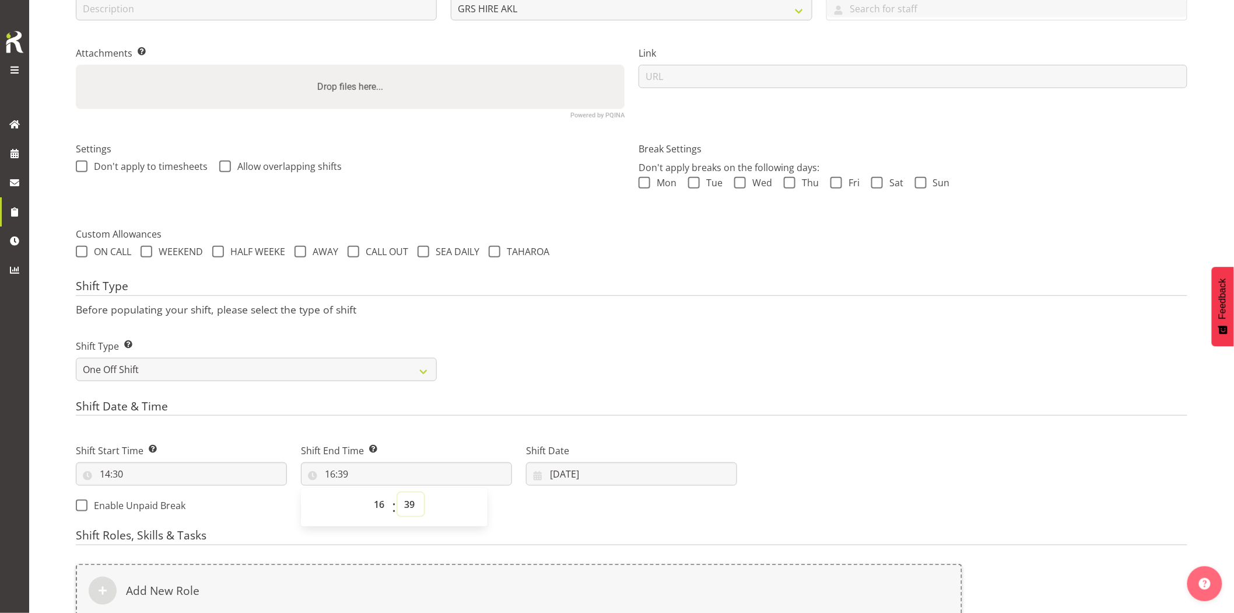
drag, startPoint x: 406, startPoint y: 508, endPoint x: 408, endPoint y: 494, distance: 13.6
click at [407, 505] on select "00 01 02 03 04 05 06 07 08 09 10 11 12 13 14 15 16 17 18 19 20 21 22 23 24 25 2…" at bounding box center [411, 503] width 26 height 23
select select "30"
click at [398, 492] on select "00 01 02 03 04 05 06 07 08 09 10 11 12 13 14 15 16 17 18 19 20 21 22 23 24 25 2…" at bounding box center [411, 503] width 26 height 23
type input "16:30"
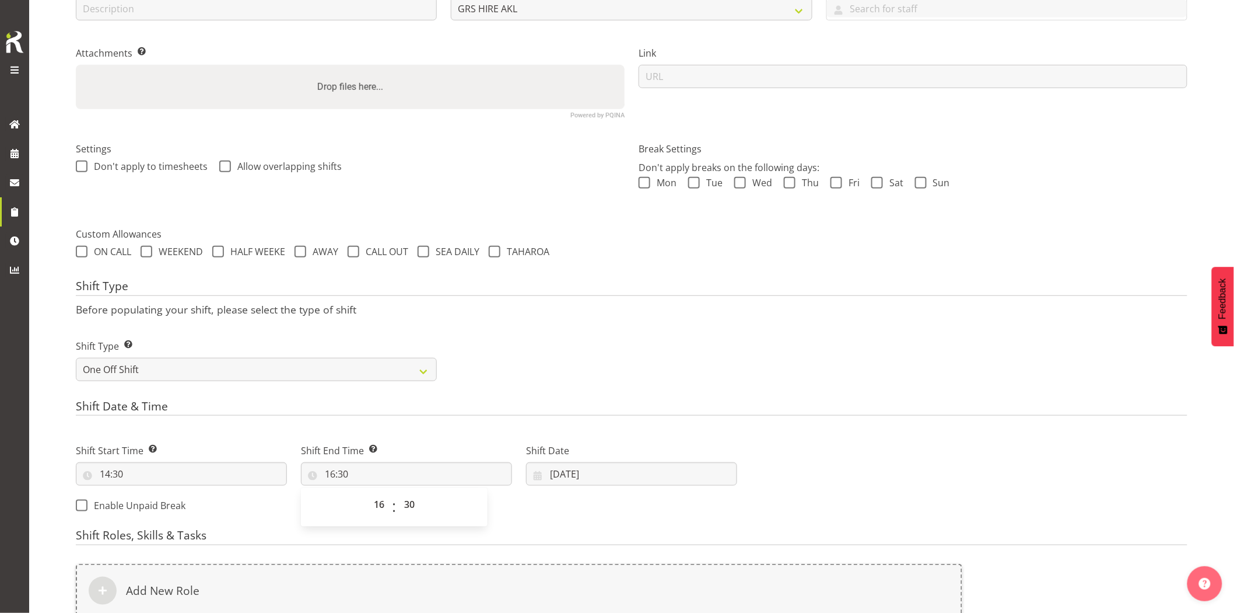
drag, startPoint x: 707, startPoint y: 400, endPoint x: 715, endPoint y: 412, distance: 14.9
click at [709, 401] on h4 "Shift Date & Time" at bounding box center [632, 408] width 1112 height 16
drag, startPoint x: 642, startPoint y: 474, endPoint x: 697, endPoint y: 479, distance: 55.1
click at [642, 474] on input "02/09/2025" at bounding box center [631, 473] width 211 height 23
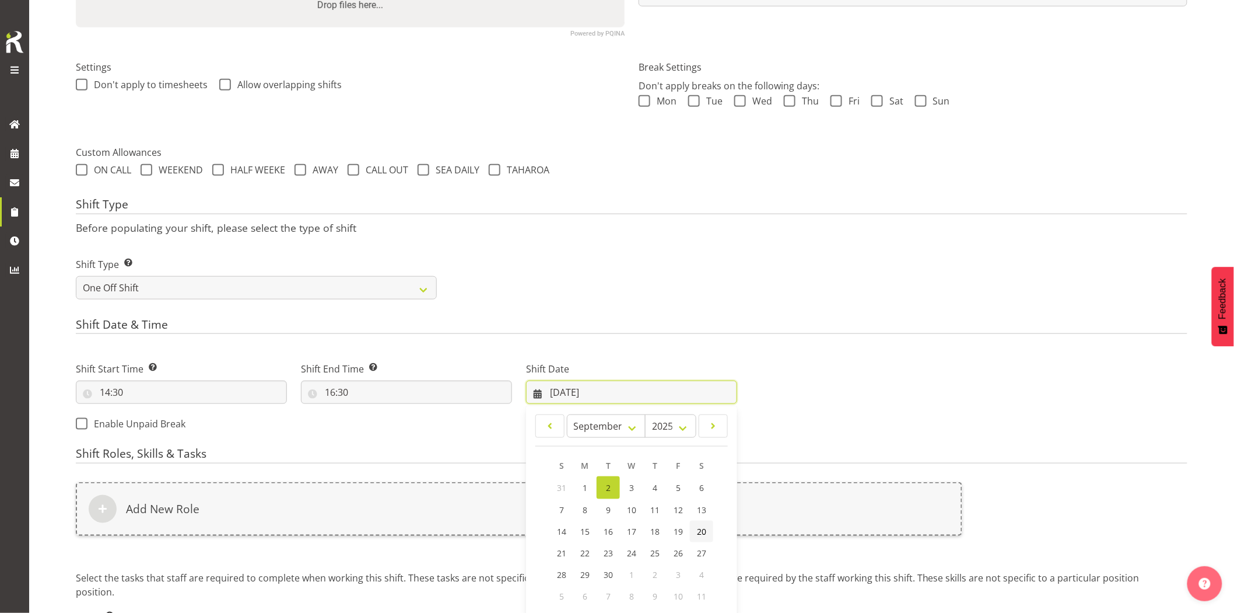
scroll to position [347, 0]
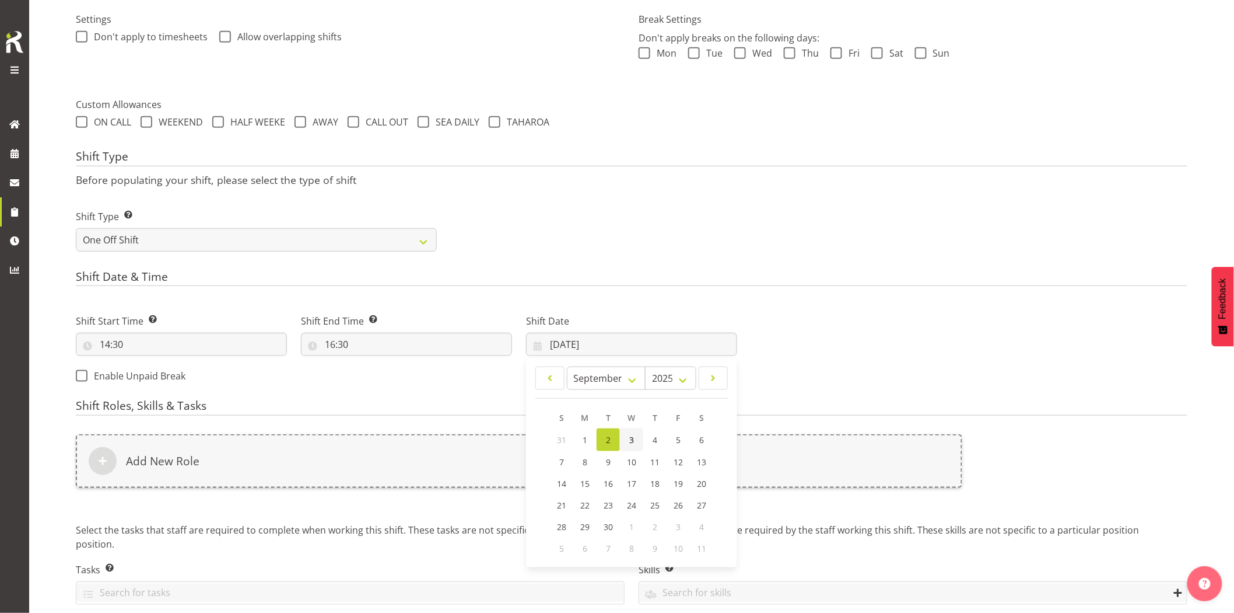
click at [631, 439] on span "3" at bounding box center [631, 439] width 5 height 11
type input "03/09/2025"
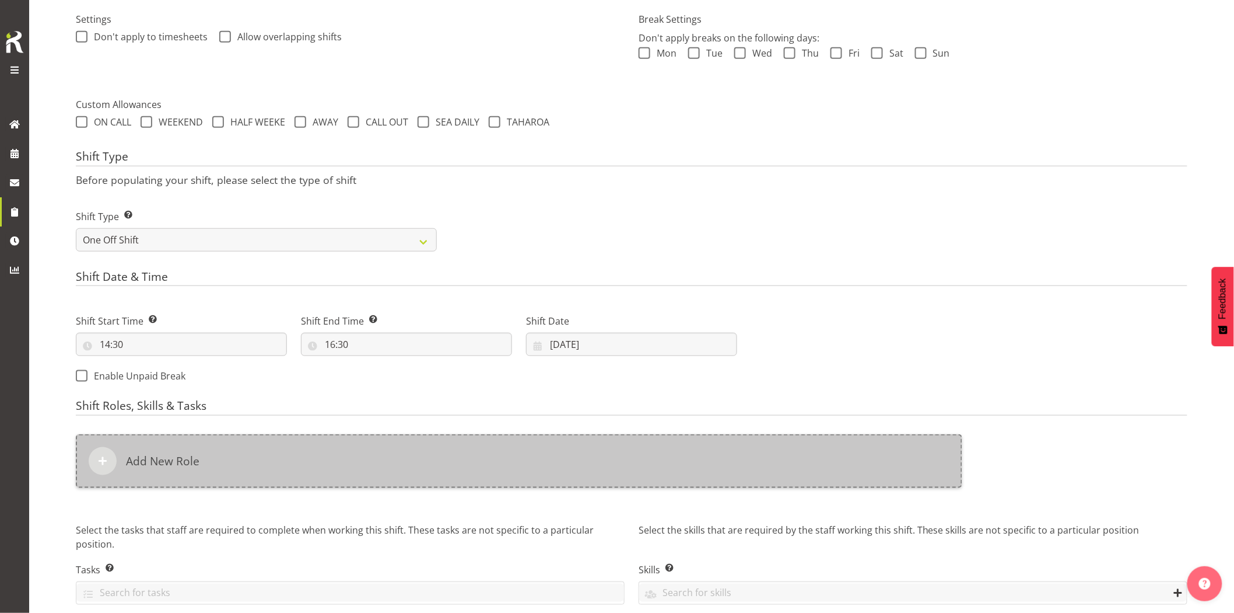
click at [622, 450] on div "Add New Role" at bounding box center [519, 461] width 887 height 54
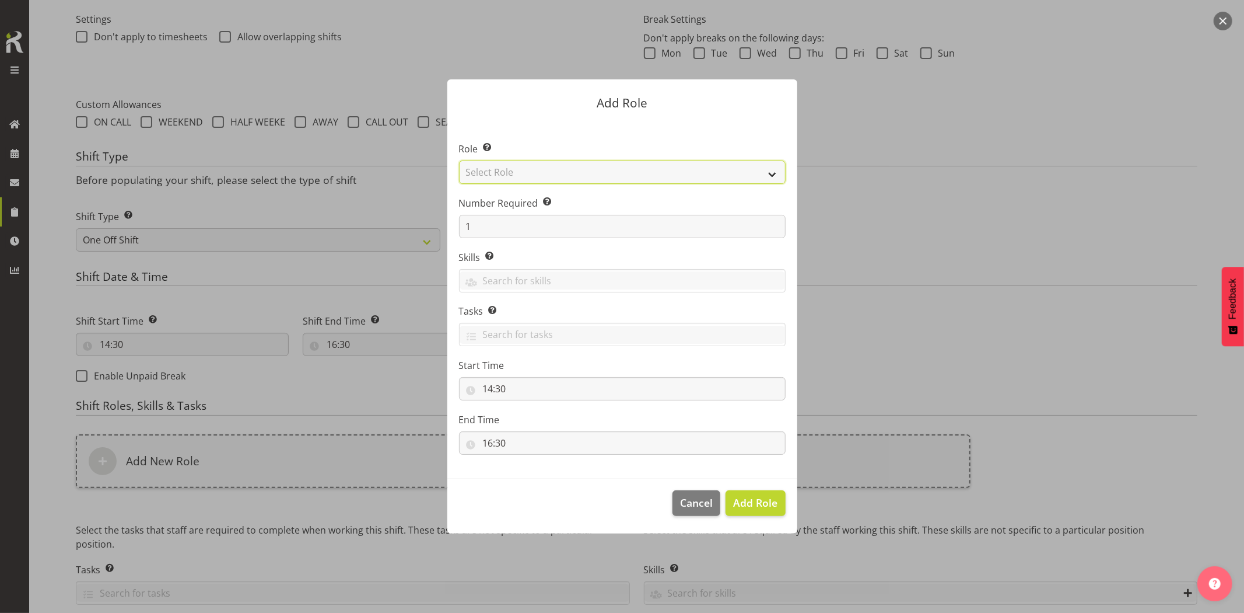
drag, startPoint x: 534, startPoint y: 173, endPoint x: 540, endPoint y: 179, distance: 8.3
click at [534, 173] on select "Select Role Account Manager Electrician Engineering GM HSEQ manager MECH Mechan…" at bounding box center [622, 171] width 327 height 23
select select "20"
click at [459, 160] on select "Select Role Account Manager Electrician Engineering GM HSEQ manager MECH Mechan…" at bounding box center [622, 171] width 327 height 23
click at [754, 498] on span "Add Role" at bounding box center [755, 502] width 44 height 14
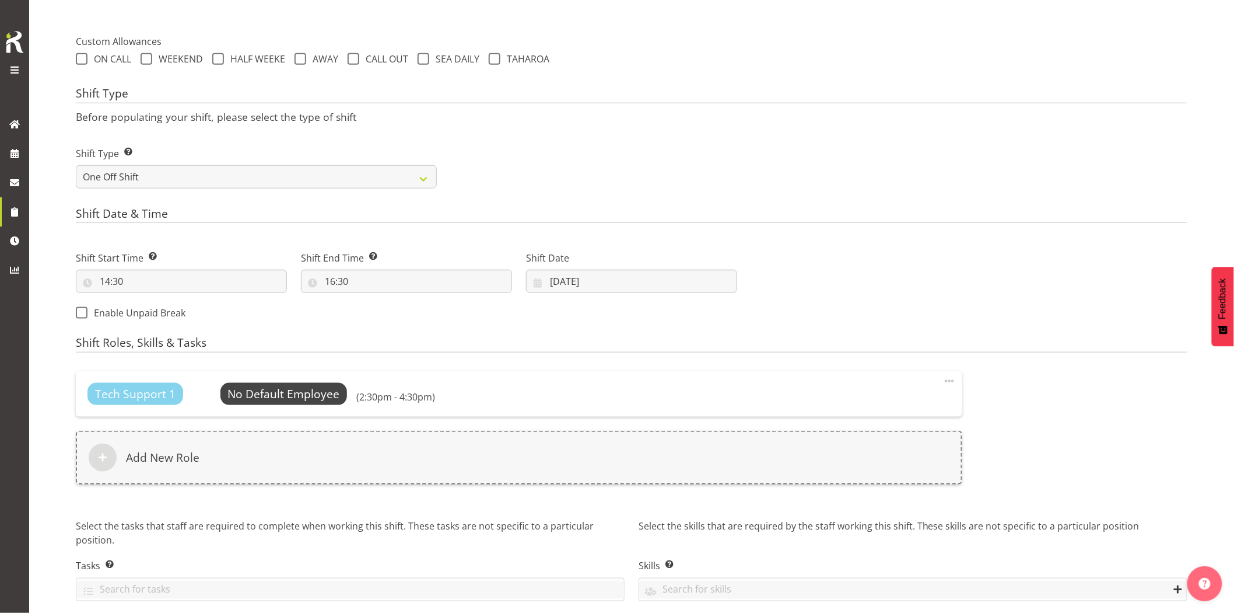
scroll to position [457, 0]
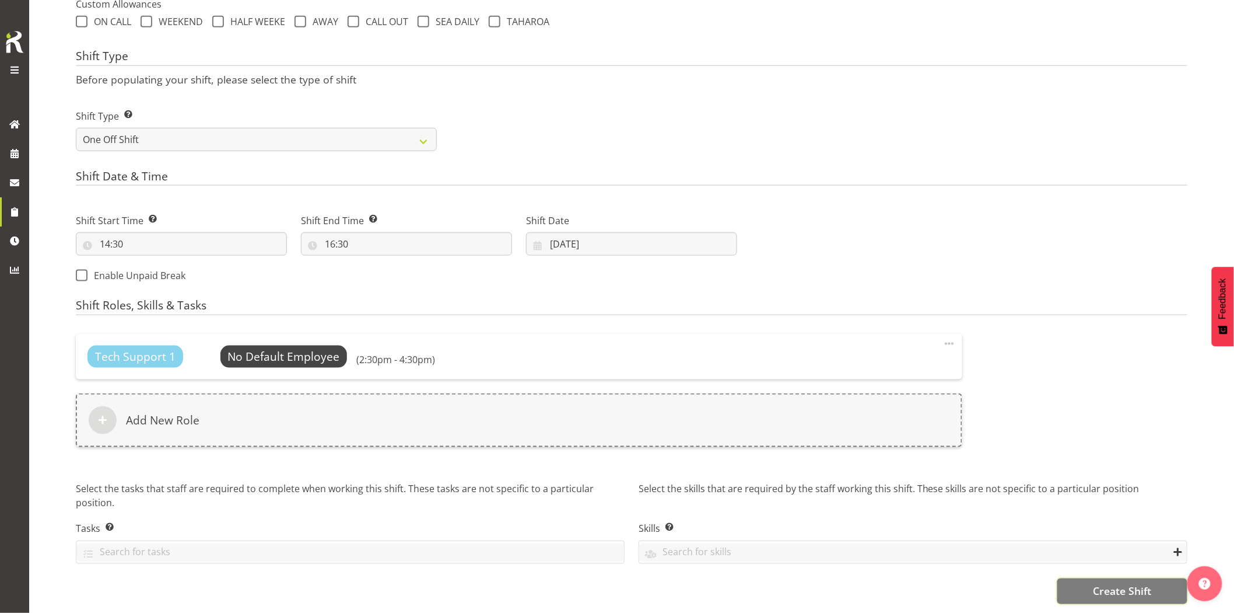
click at [1093, 583] on span "Create Shift" at bounding box center [1122, 590] width 58 height 15
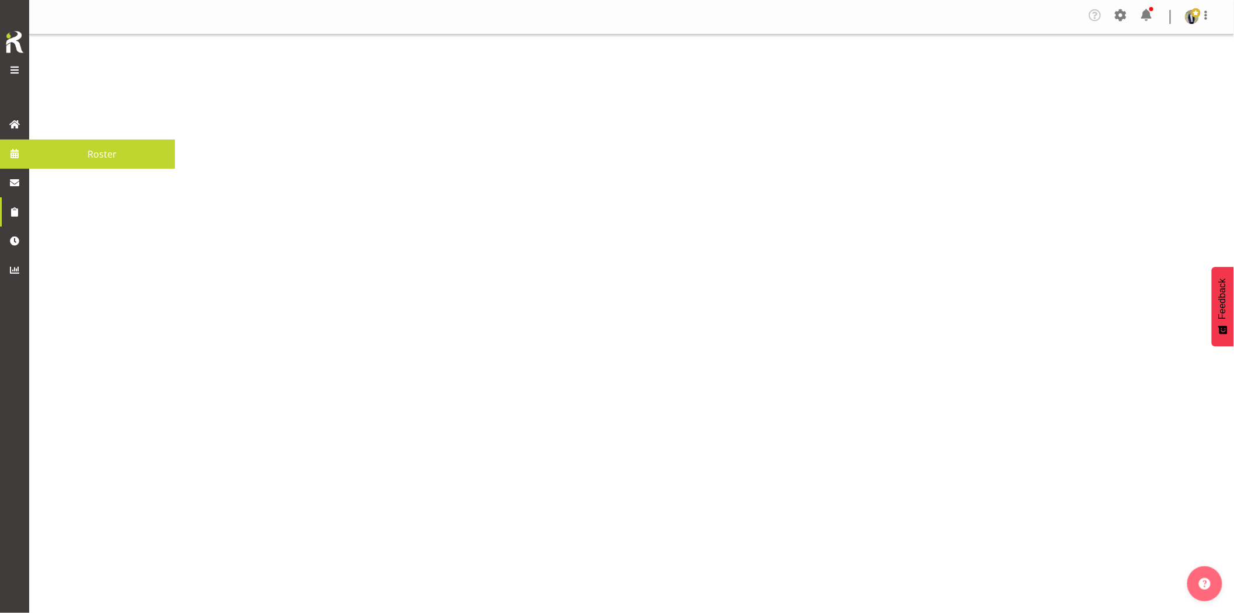
click at [8, 152] on span at bounding box center [15, 154] width 18 height 18
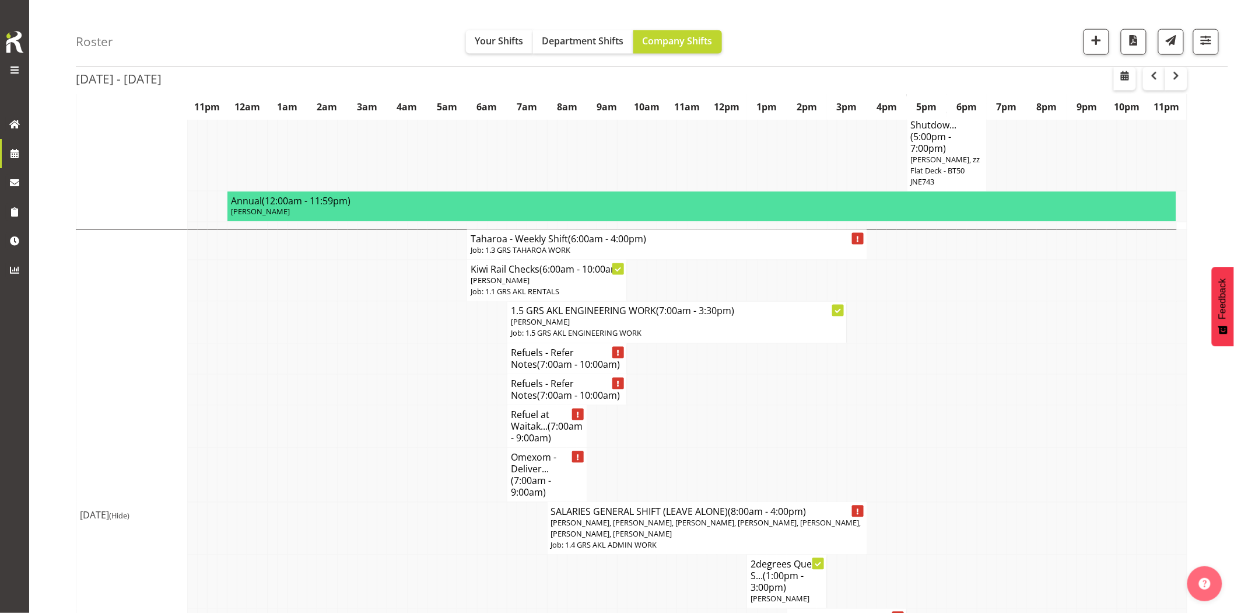
click at [265, 445] on td at bounding box center [262, 426] width 10 height 43
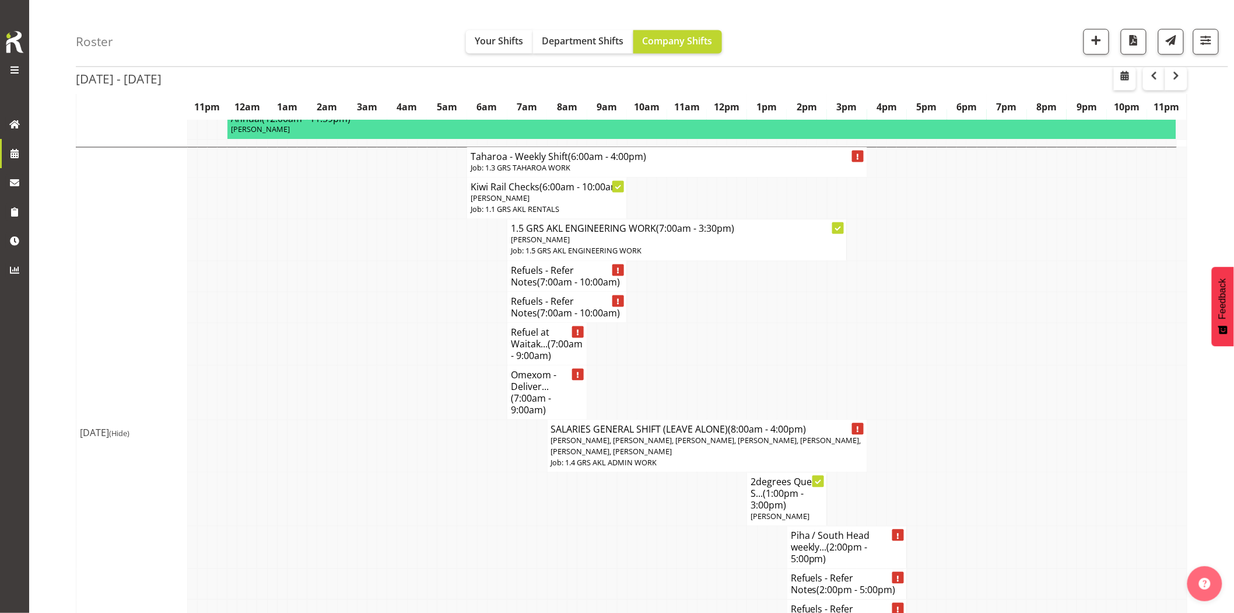
scroll to position [842, 0]
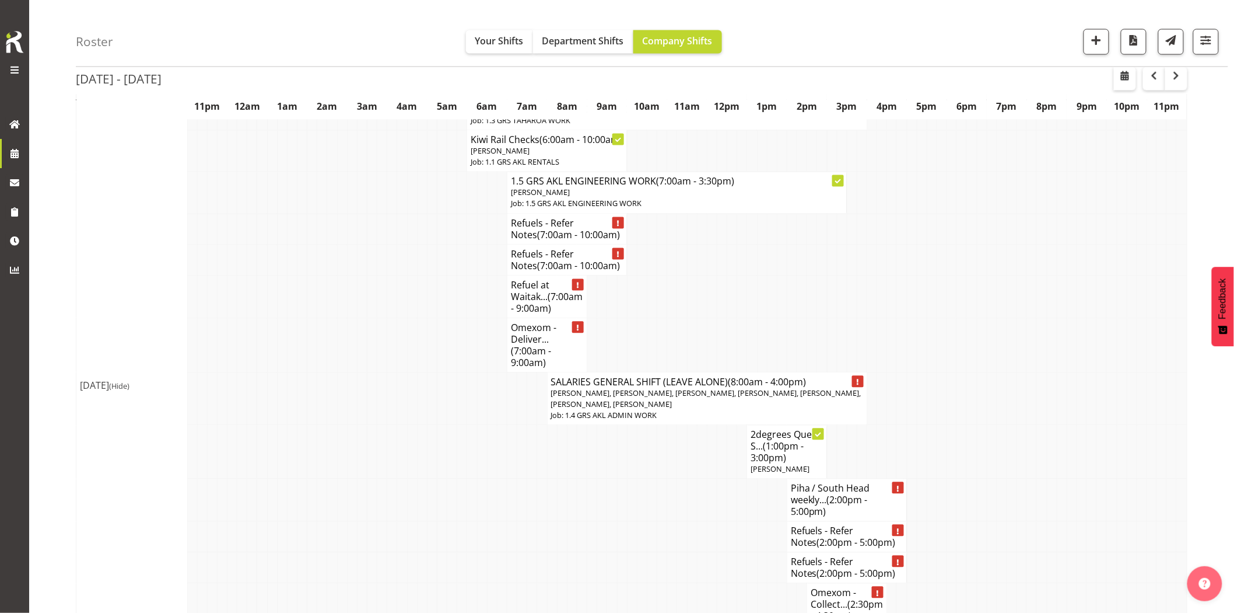
click at [434, 471] on td at bounding box center [432, 452] width 10 height 54
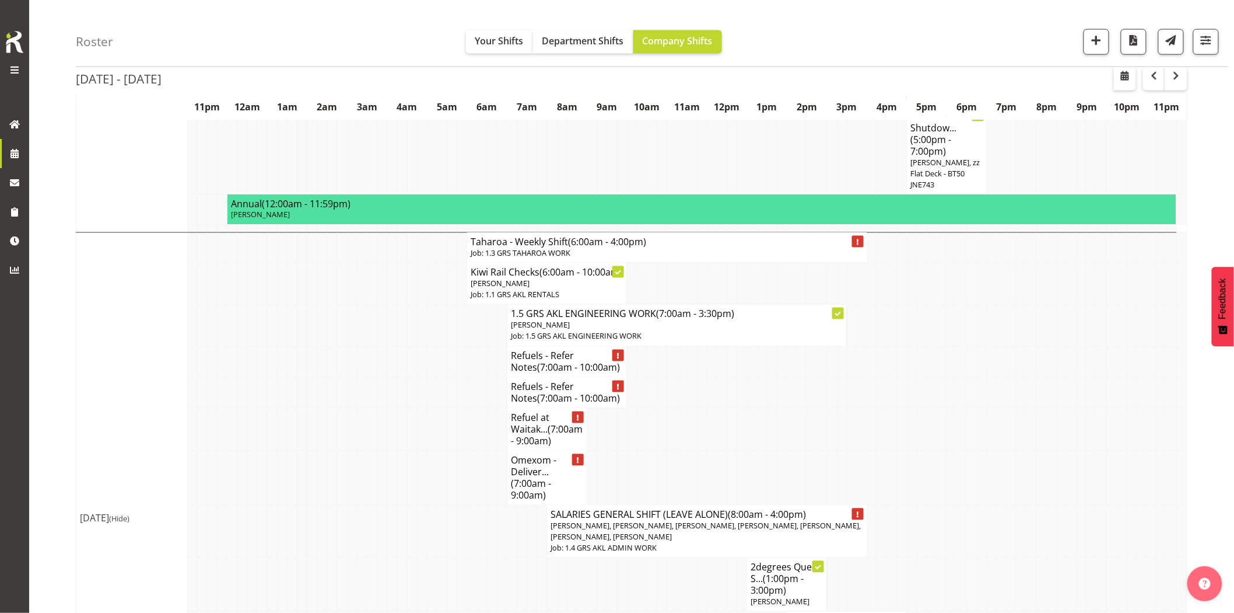
scroll to position [648, 0]
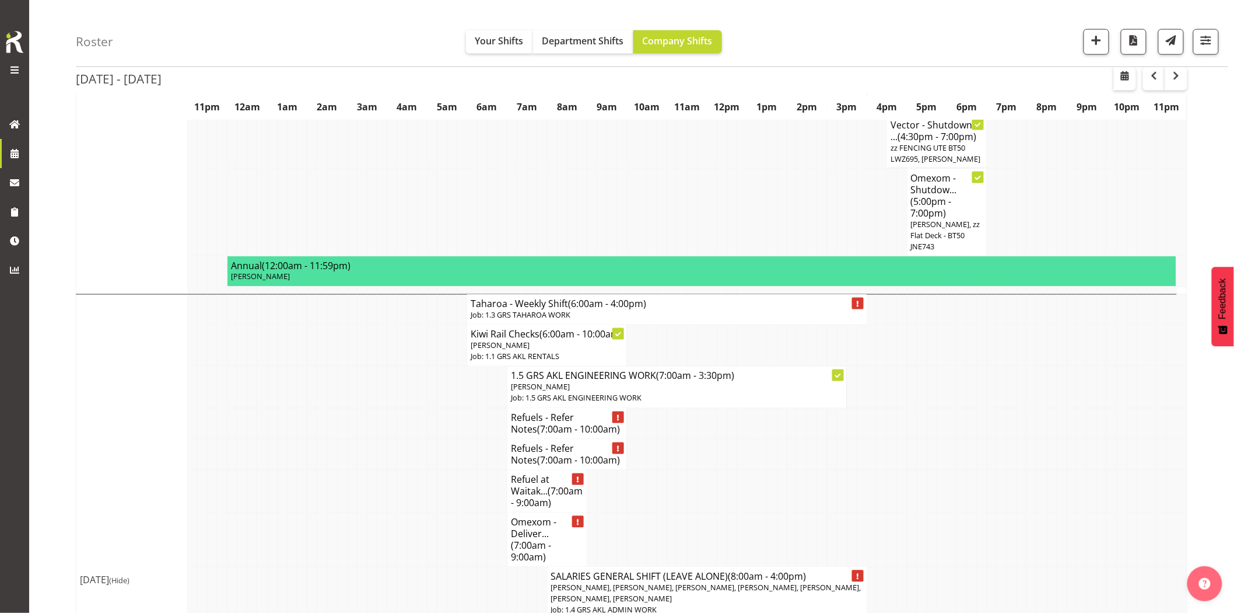
click at [358, 368] on td at bounding box center [362, 386] width 10 height 41
click at [401, 8] on div "Roster Your Shifts Department Shifts Company Shifts 1 Locations Clear GRS [GEOG…" at bounding box center [652, 33] width 1153 height 67
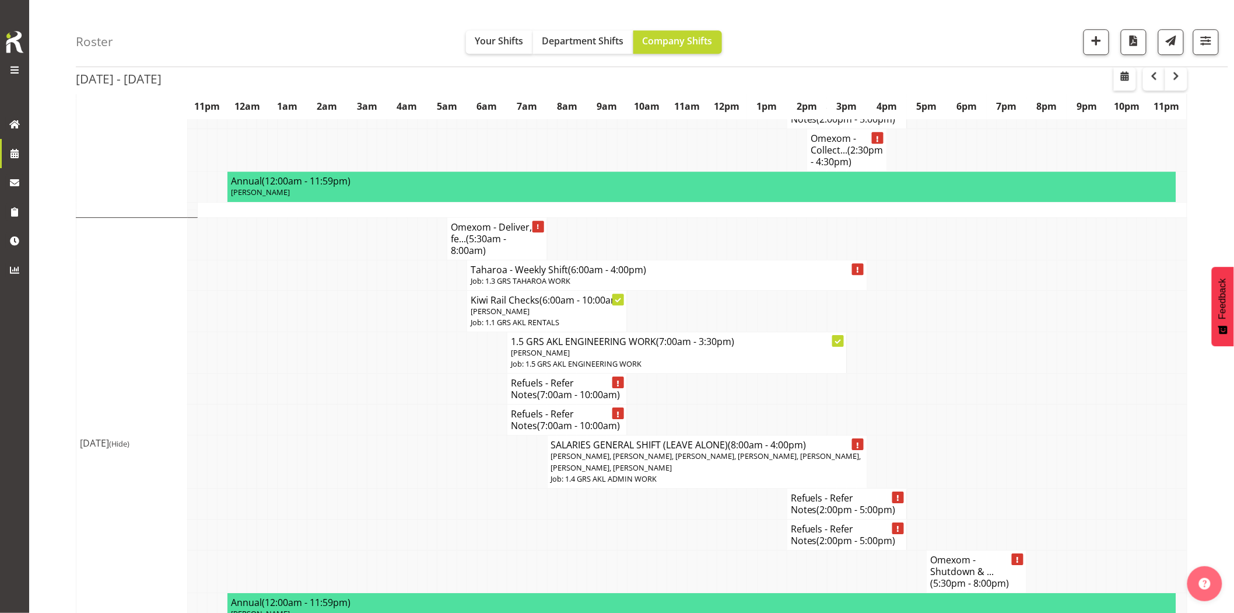
scroll to position [1296, 0]
